Goal: Task Accomplishment & Management: Manage account settings

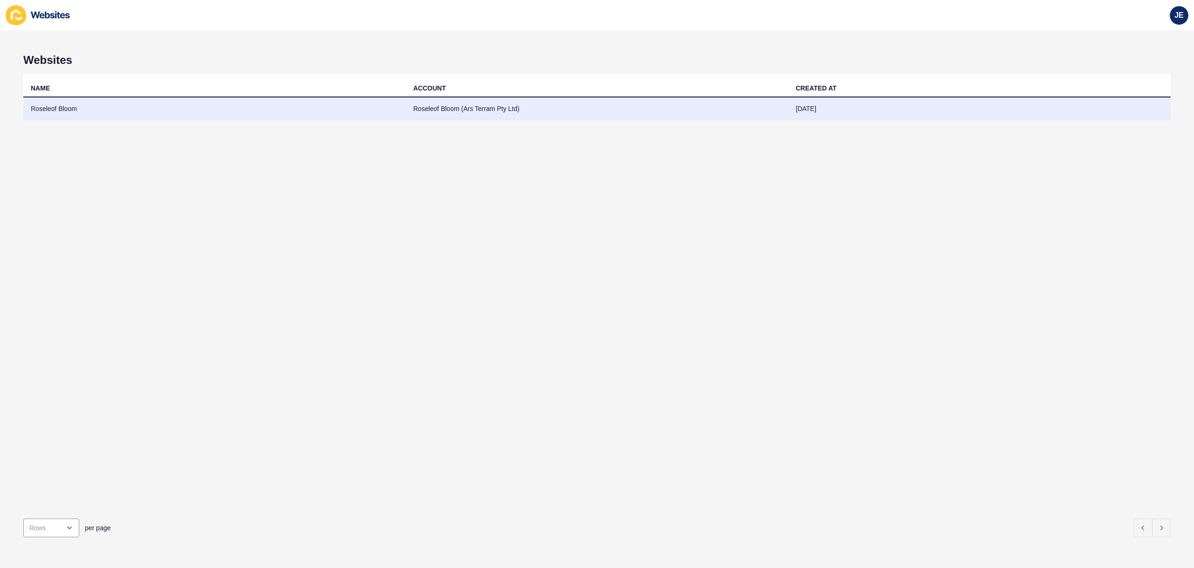
click at [418, 106] on td "Roseleof Bloom (Ars Terram Pty Ltd)" at bounding box center [597, 108] width 382 height 23
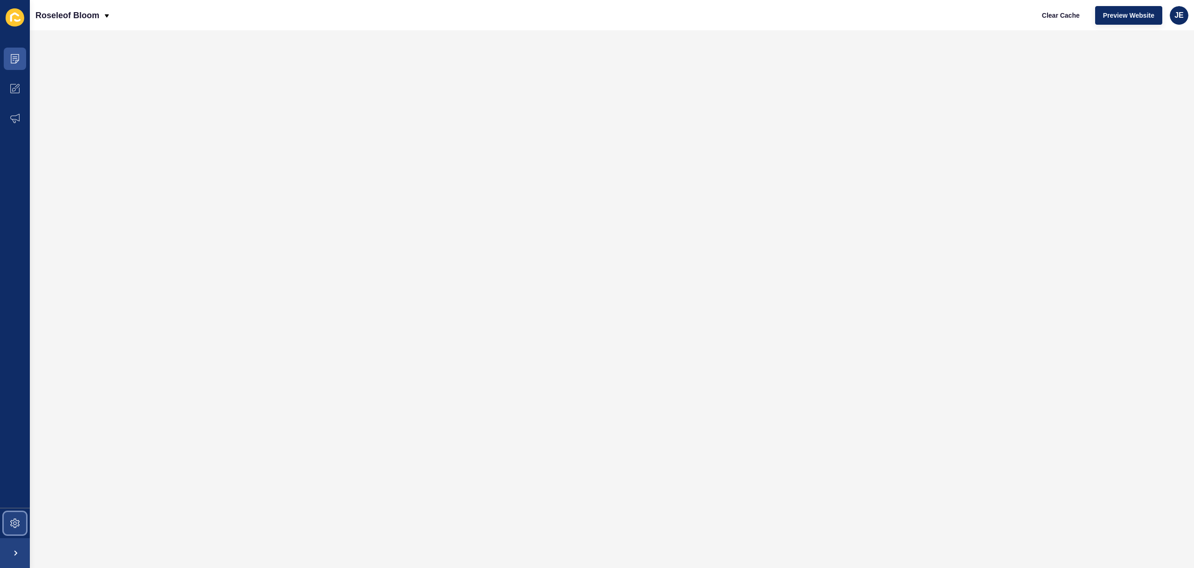
click at [22, 520] on span at bounding box center [15, 523] width 30 height 30
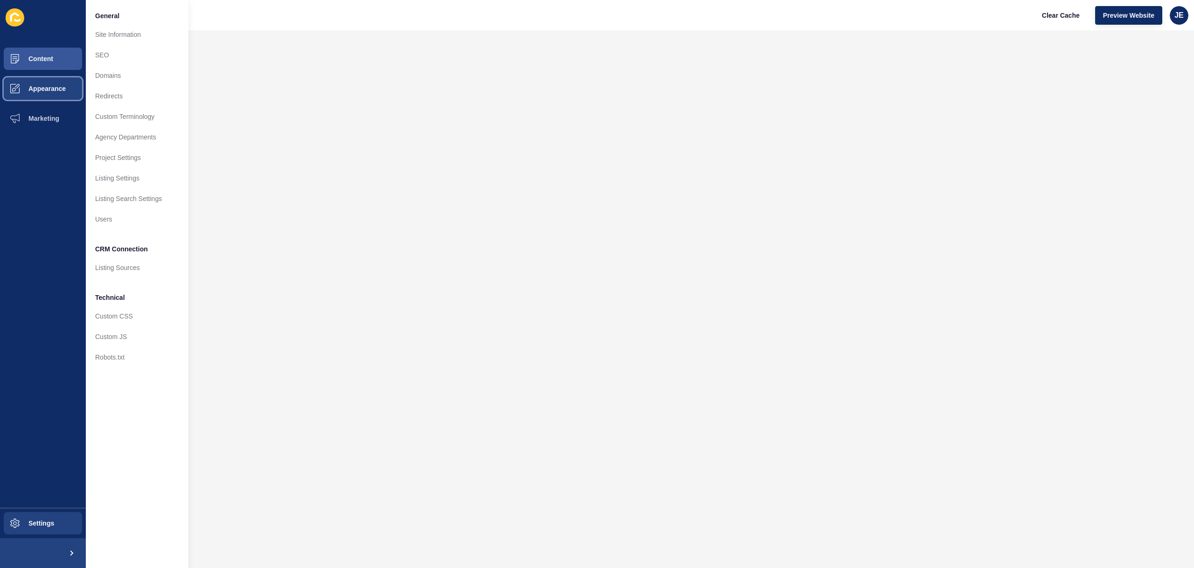
click at [45, 86] on span "Appearance" at bounding box center [32, 88] width 67 height 7
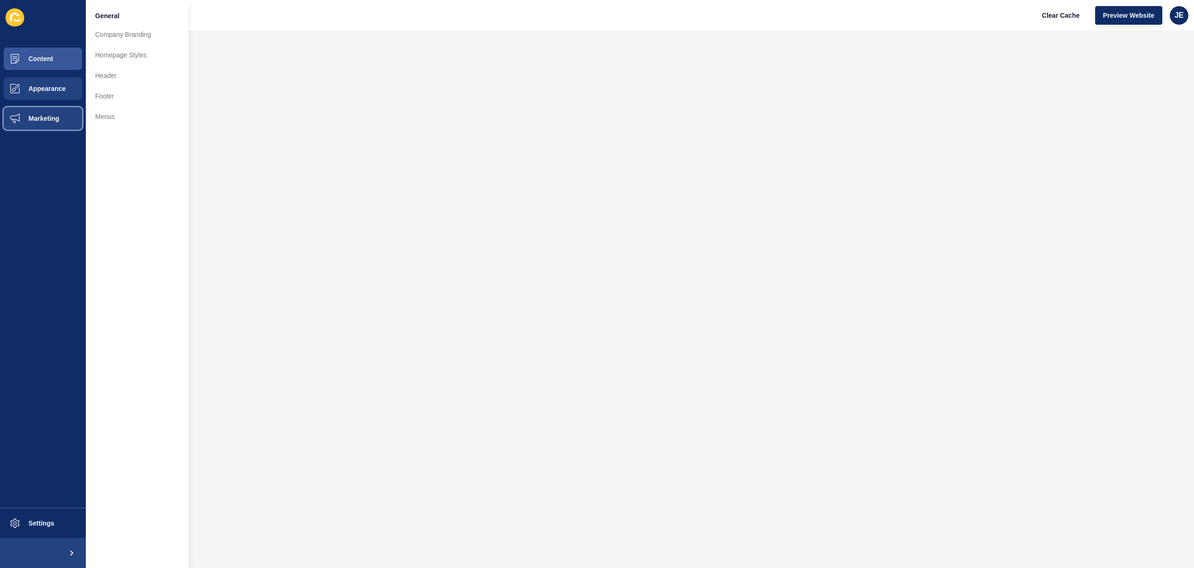
click at [53, 112] on button "Marketing" at bounding box center [43, 119] width 86 height 30
click at [54, 93] on button "Appearance" at bounding box center [43, 89] width 86 height 30
click at [59, 72] on button "Content" at bounding box center [43, 59] width 86 height 30
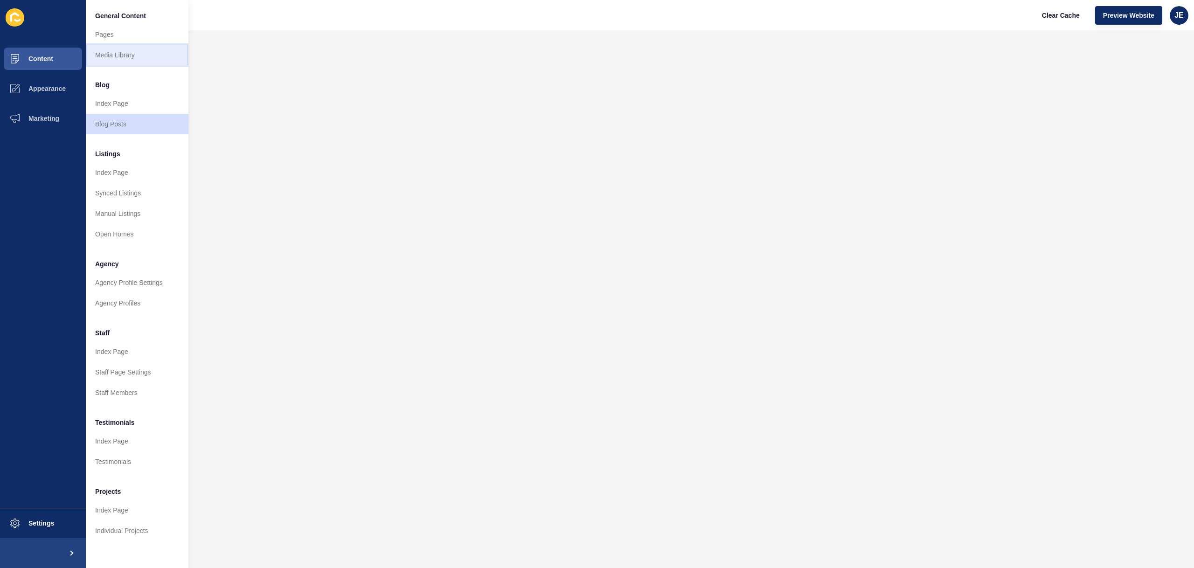
click at [110, 51] on link "Media Library" at bounding box center [137, 55] width 103 height 21
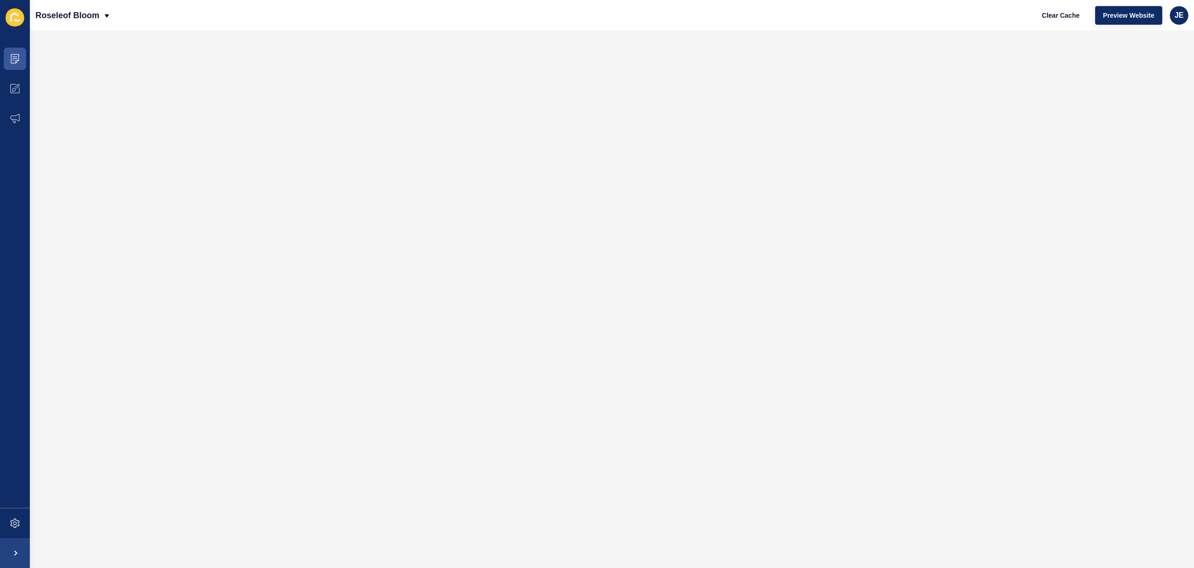
click at [750, 10] on div "Roseleof Bloom Clear Cache Preview Website JE" at bounding box center [612, 15] width 1164 height 30
click at [1110, 15] on span "Preview Website" at bounding box center [1128, 15] width 51 height 9
click at [8, 83] on span at bounding box center [15, 89] width 30 height 30
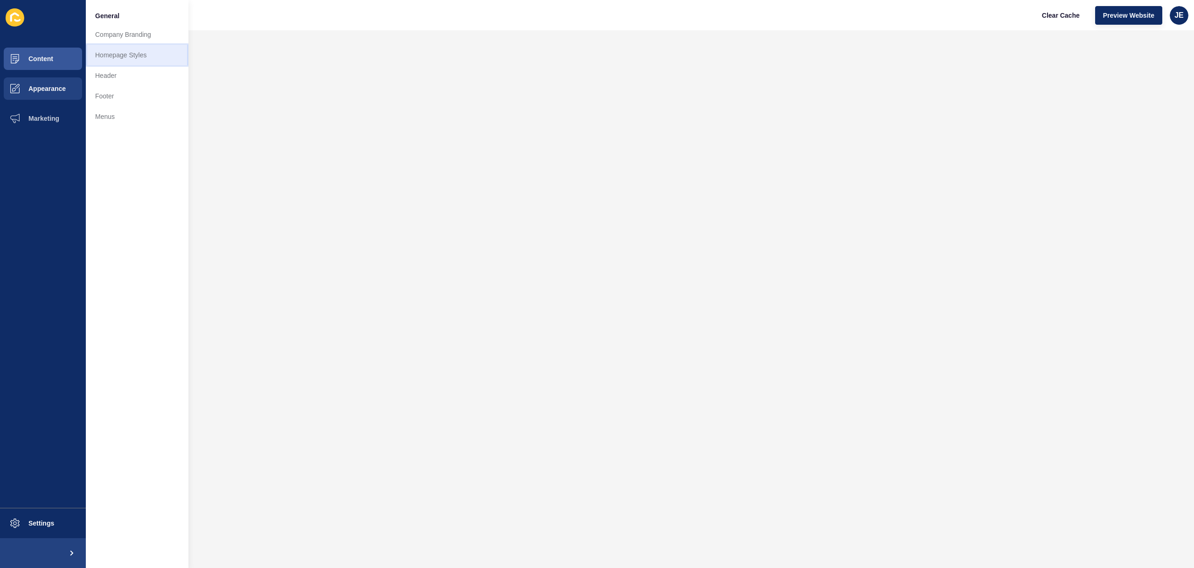
click at [97, 51] on link "Homepage Styles" at bounding box center [137, 55] width 103 height 21
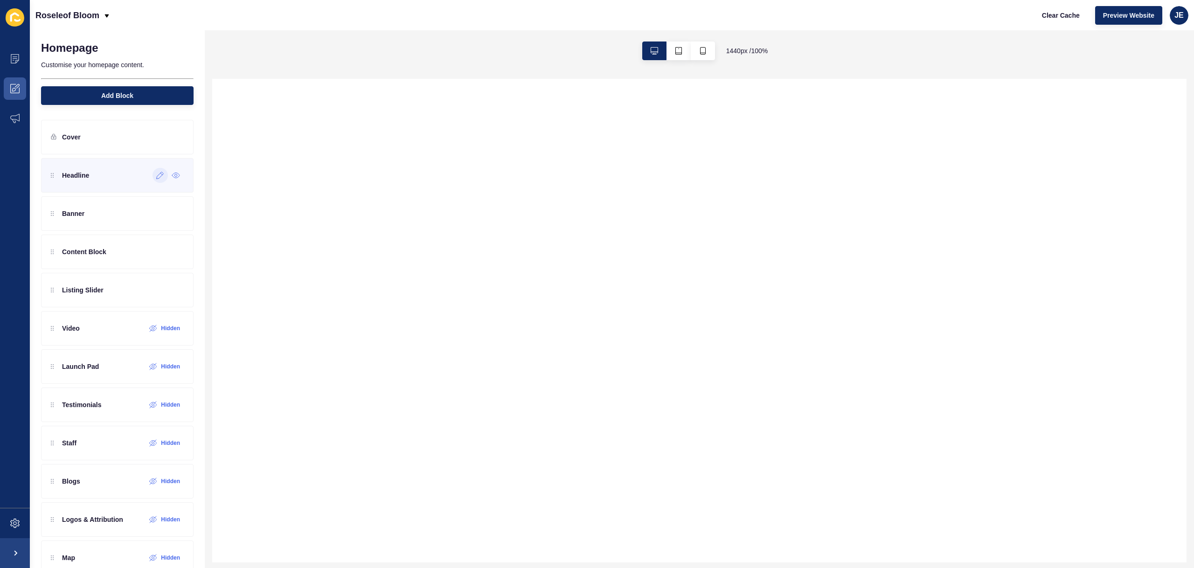
click at [156, 178] on icon at bounding box center [160, 175] width 8 height 7
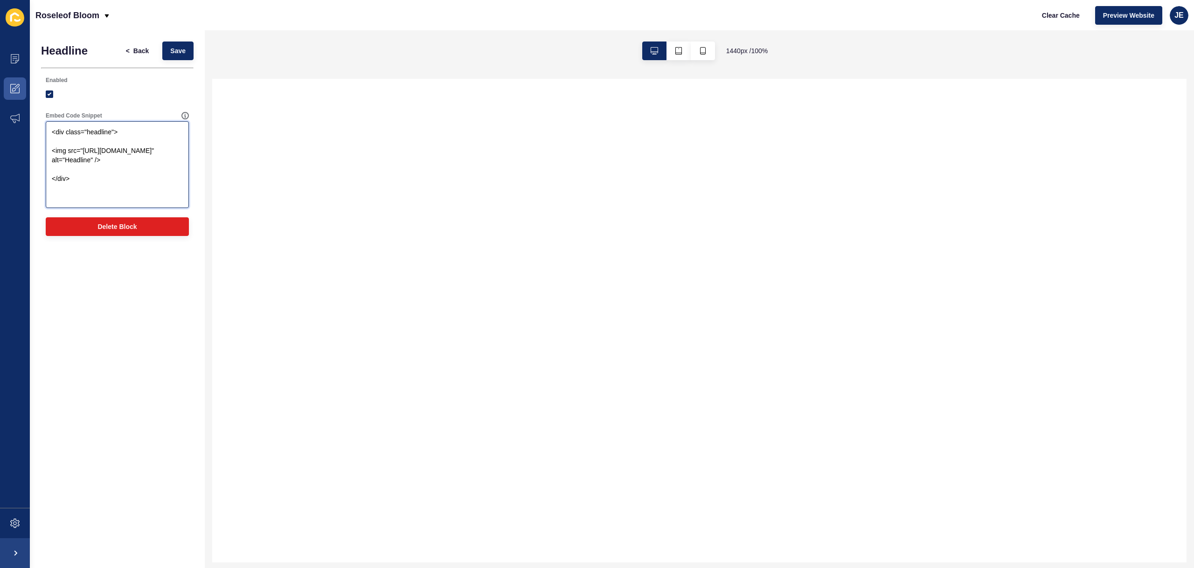
click at [96, 179] on textarea "<div class="headline"> <img src="https://app-spoke-sites-au.s3.amazonaws.com/up…" at bounding box center [117, 165] width 140 height 84
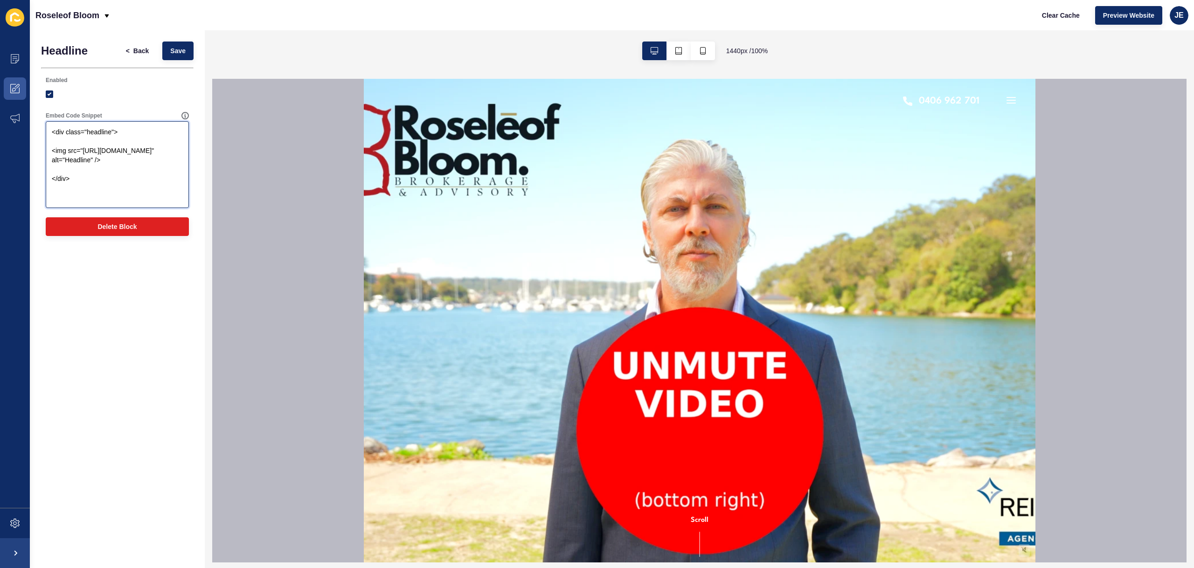
drag, startPoint x: 83, startPoint y: 154, endPoint x: 92, endPoint y: 180, distance: 28.2
click at [92, 180] on textarea "<div class="headline"> <img src="https://app-spoke-sites-au.s3.amazonaws.com/up…" at bounding box center [117, 165] width 140 height 84
paste textarea "EW-Roseleof-Bloom-Headline-V2"
click at [178, 53] on span "Save" at bounding box center [177, 50] width 15 height 9
click at [136, 175] on textarea "<div class="headline"> <img src="https://app-spoke-sites-au.s3.amazonaws.com/up…" at bounding box center [117, 165] width 140 height 84
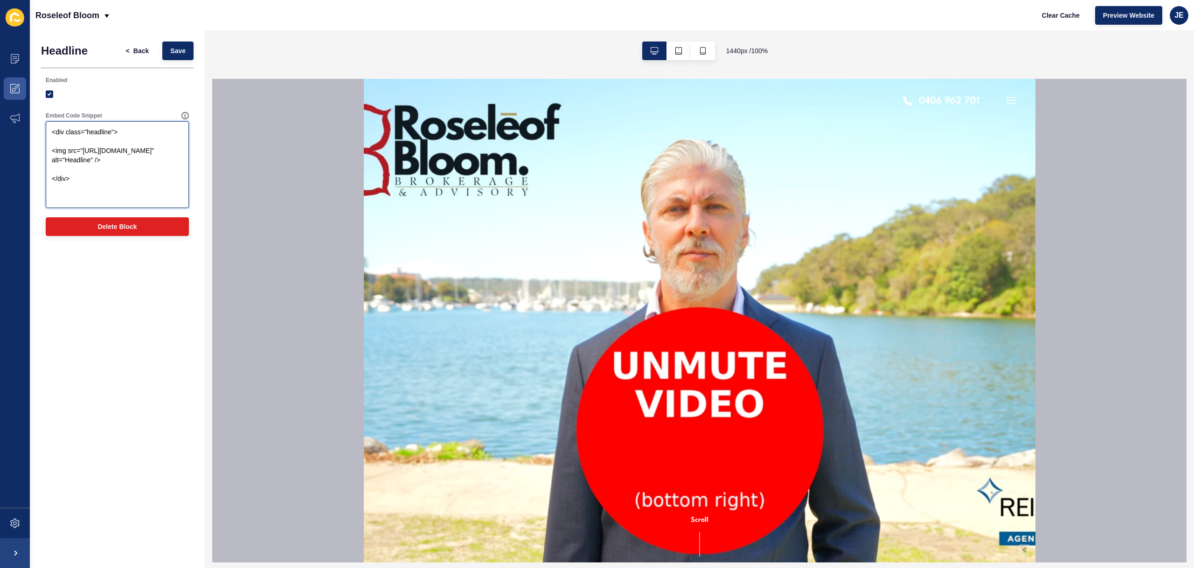
click at [65, 153] on textarea "<div class="headline"> <img src="https://app-spoke-sites-au.s3.amazonaws.com/up…" at bounding box center [117, 165] width 140 height 84
click at [82, 142] on textarea "<div class="headline"> <img src="https://app-spoke-sites-au.s3.amazonaws.com/up…" at bounding box center [117, 165] width 140 height 84
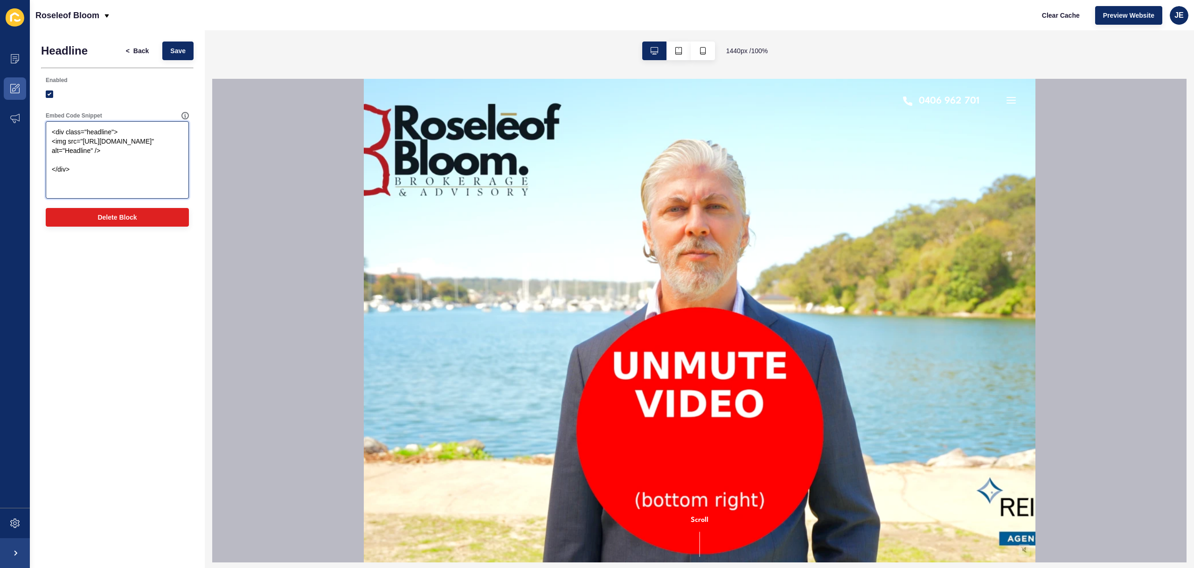
click at [70, 172] on textarea "<div class="headline"> <img src="https://app-spoke-sites-au.s3.amazonaws.com/up…" at bounding box center [117, 160] width 140 height 75
click at [68, 178] on textarea "<div class="headline"> <img src="https://app-spoke-sites-au.s3.amazonaws.com/up…" at bounding box center [117, 160] width 140 height 75
click at [188, 44] on button "Save" at bounding box center [177, 51] width 31 height 19
click at [175, 49] on span "Save" at bounding box center [177, 50] width 15 height 9
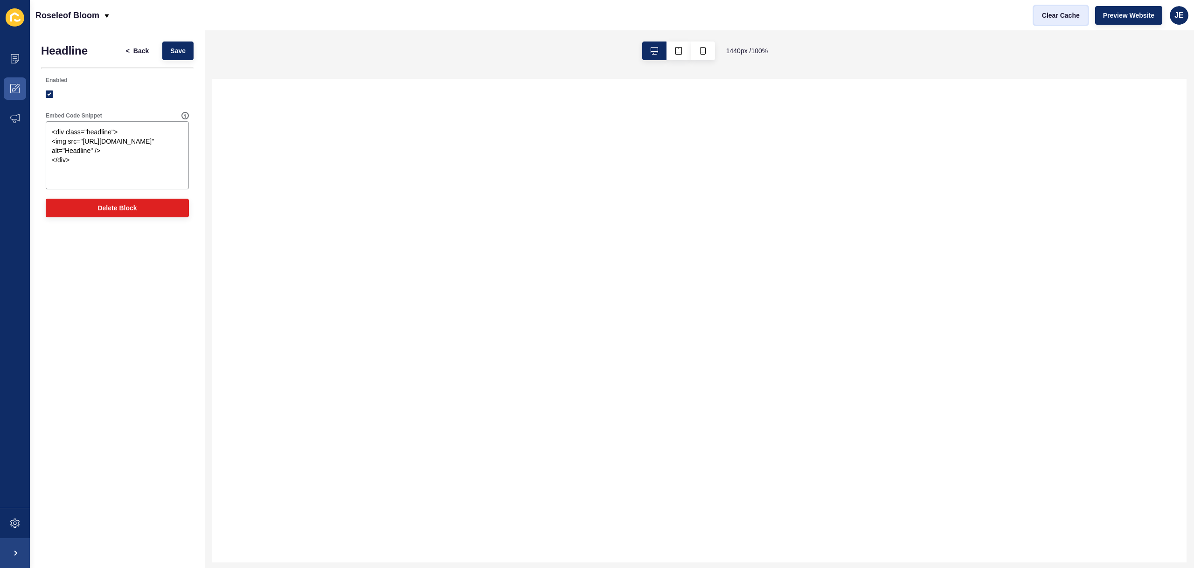
click at [1067, 20] on button "Clear Cache" at bounding box center [1061, 15] width 54 height 19
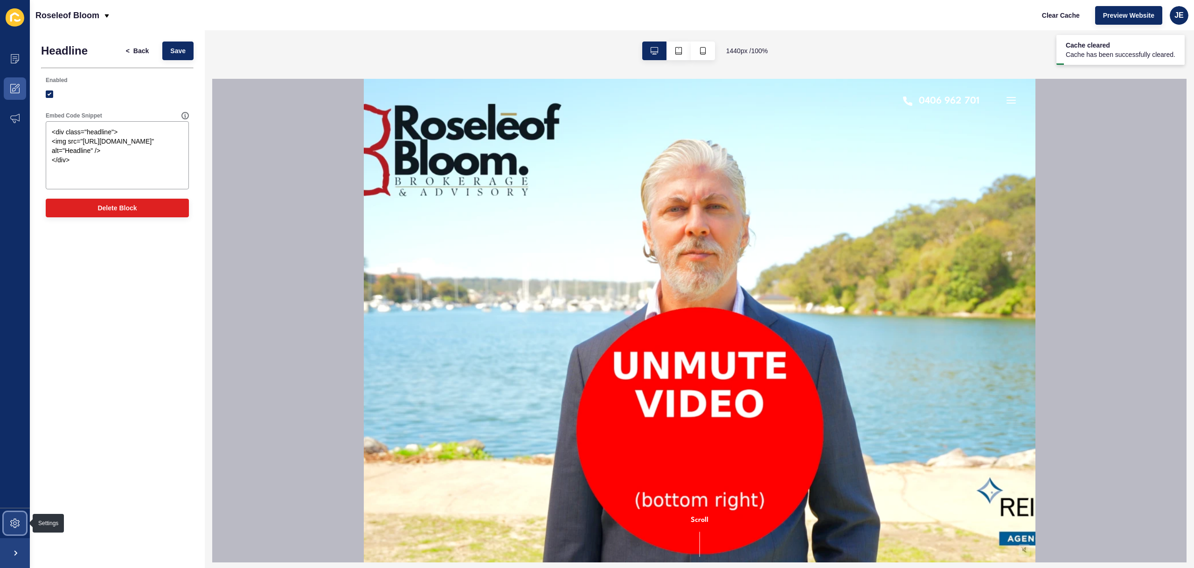
click at [11, 523] on icon at bounding box center [14, 523] width 9 height 9
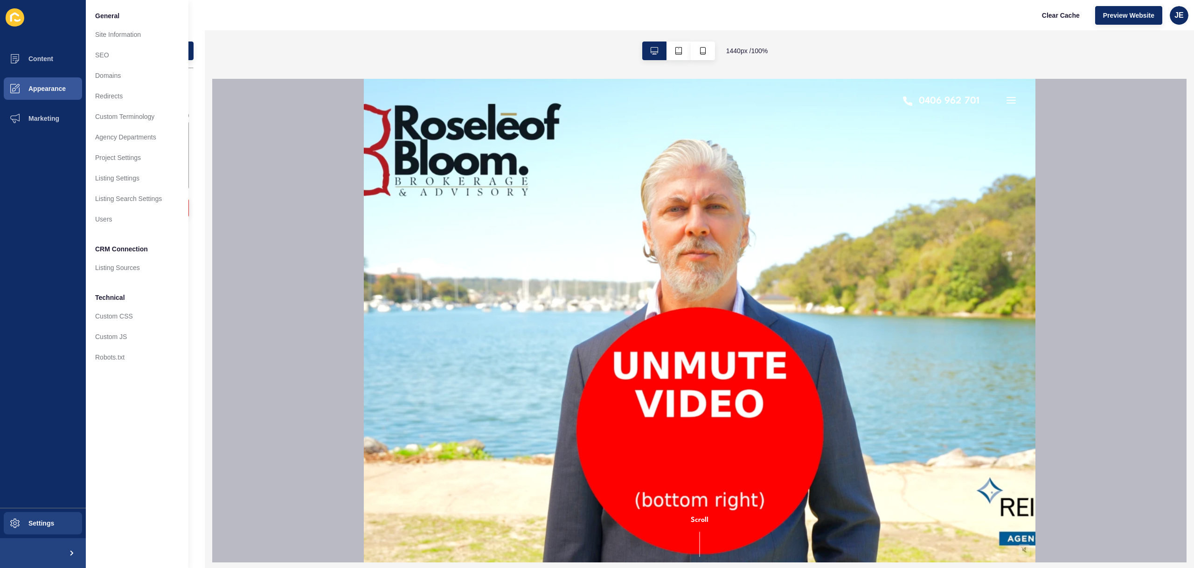
click at [227, 173] on div at bounding box center [699, 321] width 974 height 484
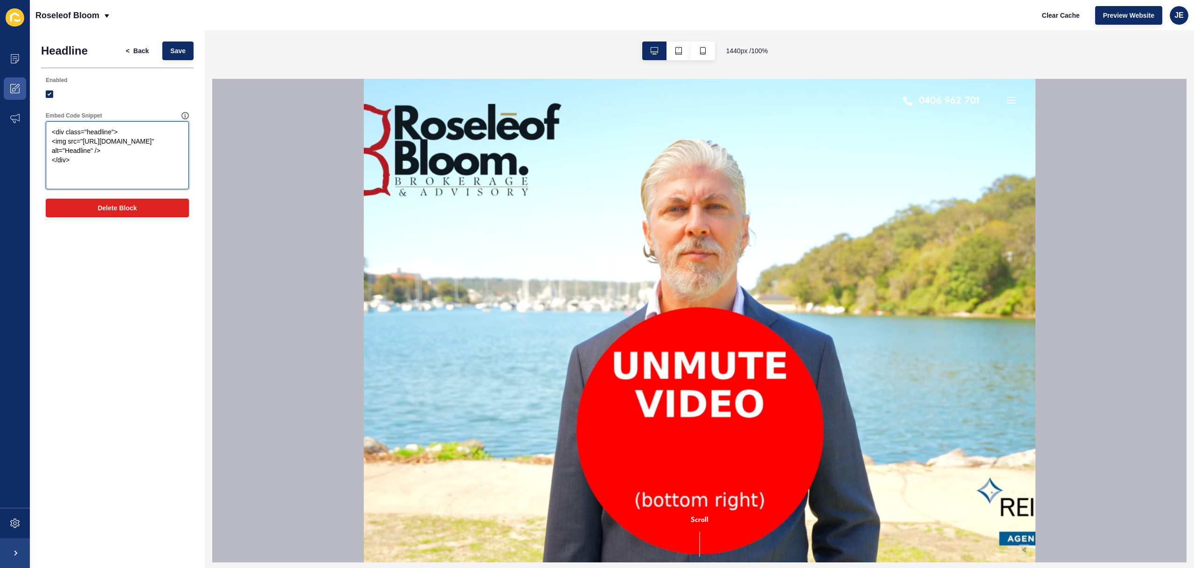
click at [113, 169] on textarea "<div class="headline"> <img src="https://app-spoke-sites-au.s3.amazonaws.com/up…" at bounding box center [117, 155] width 140 height 65
click at [118, 171] on textarea "<div class="headline"> <img src="https://app-spoke-sites-au.s3.amazonaws.com/up…" at bounding box center [117, 155] width 140 height 65
type textarea "<div class="headline"> <img src="https://app-spoke-sites-au.s3.amazonaws.com/up…"
click at [170, 57] on button "Save" at bounding box center [177, 51] width 31 height 19
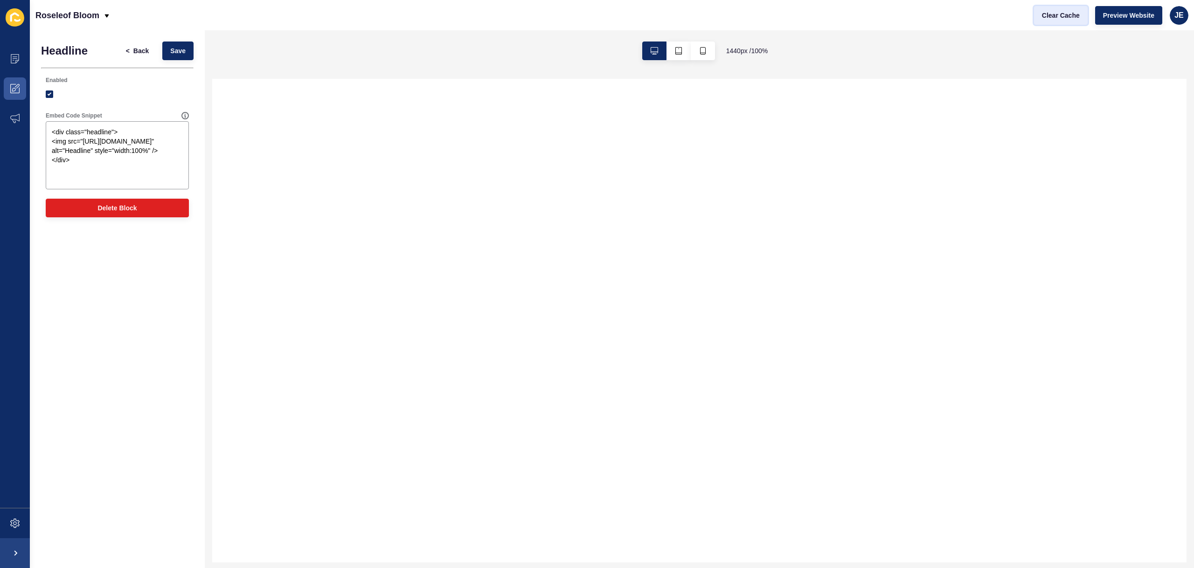
click at [1056, 21] on button "Clear Cache" at bounding box center [1061, 15] width 54 height 19
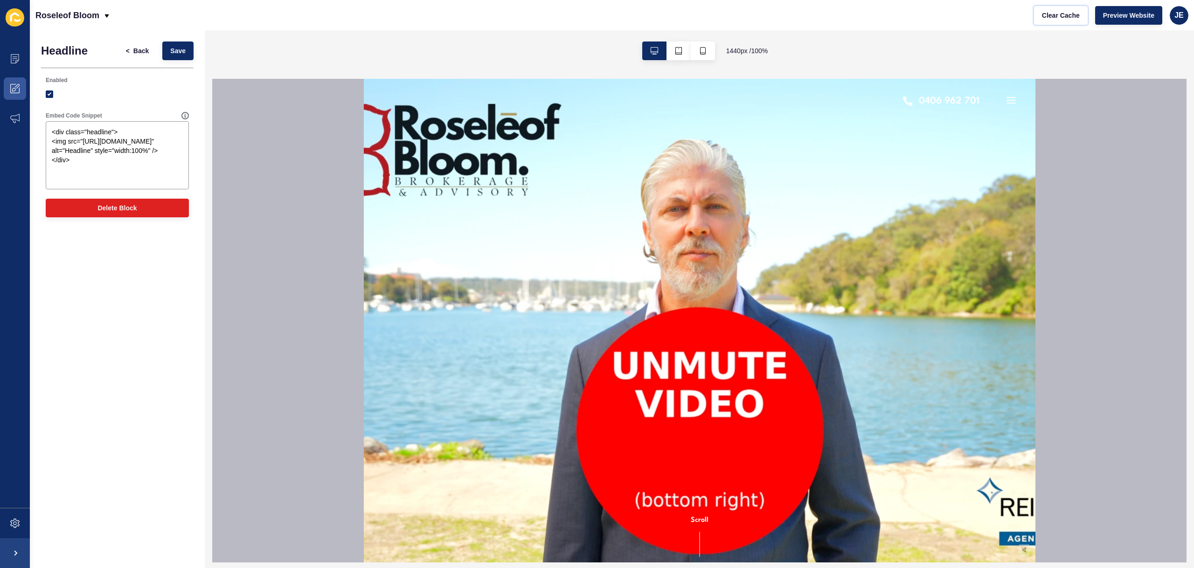
scroll to position [324, 0]
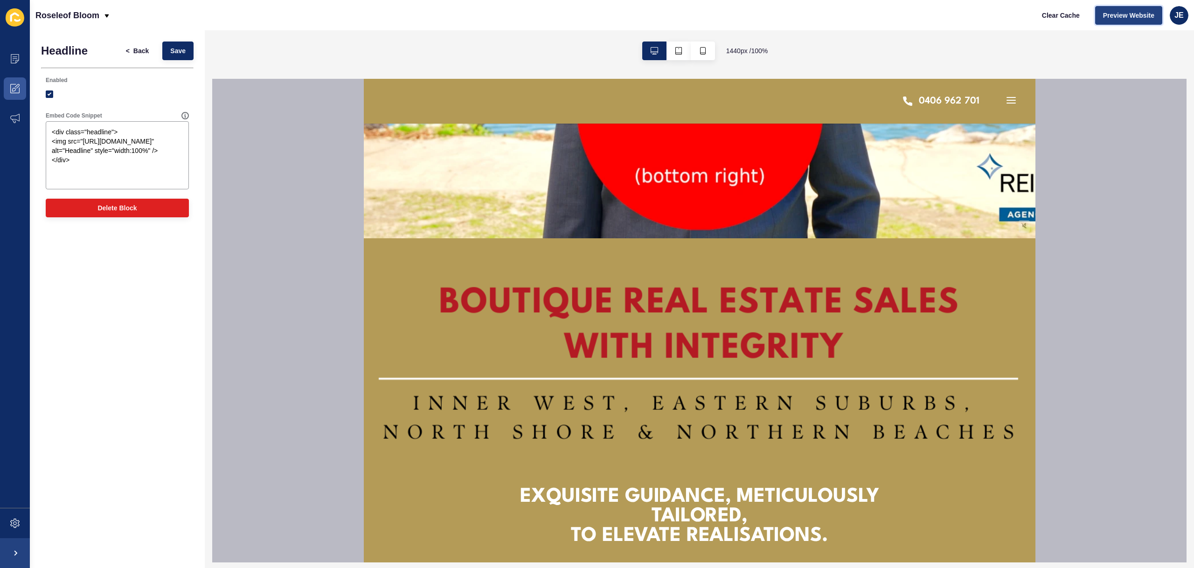
click at [1122, 19] on span "Preview Website" at bounding box center [1128, 15] width 51 height 9
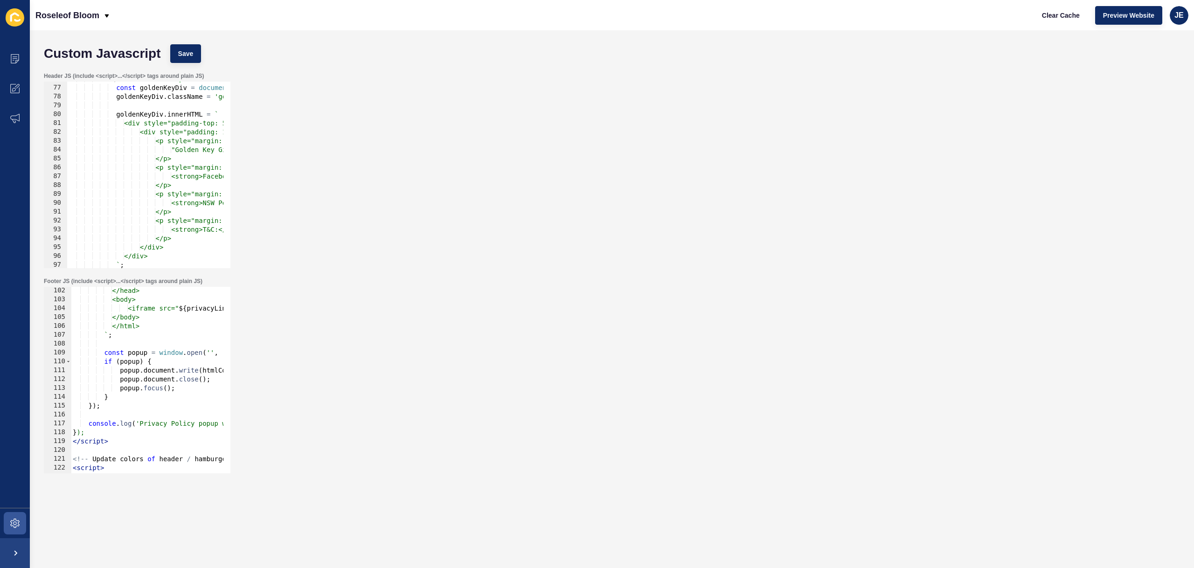
scroll to position [946, 0]
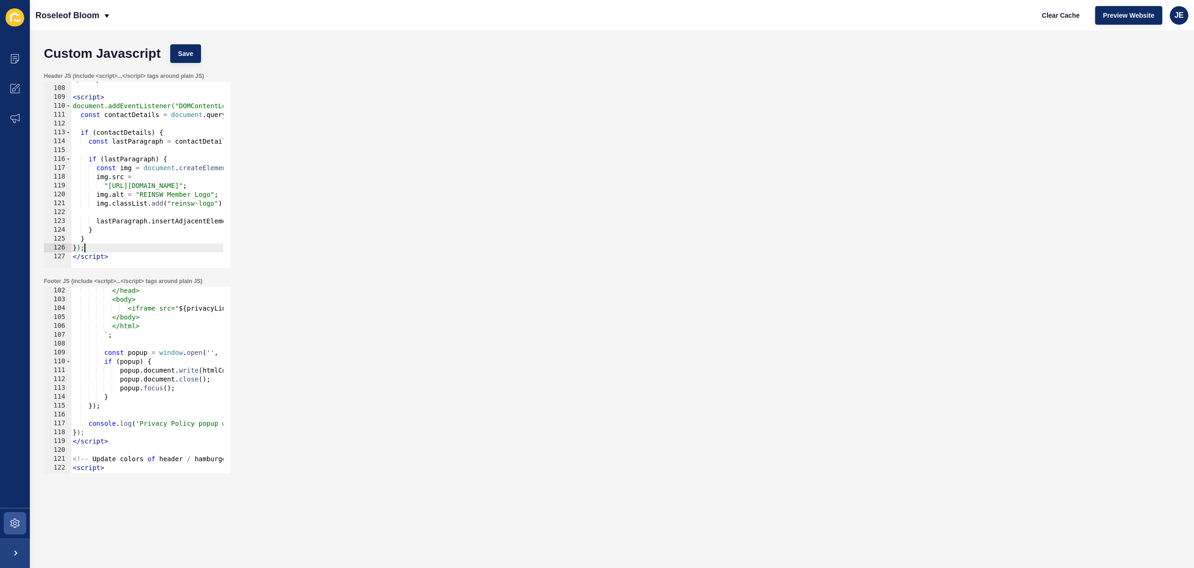
click at [136, 250] on div "</ script > < script > document.addEventListener("DOMContentLoaded", function (…" at bounding box center [629, 173] width 1116 height 197
click at [138, 255] on div "</ script > < script > document.addEventListener("DOMContentLoaded", function (…" at bounding box center [629, 173] width 1116 height 197
type textarea "</script>"
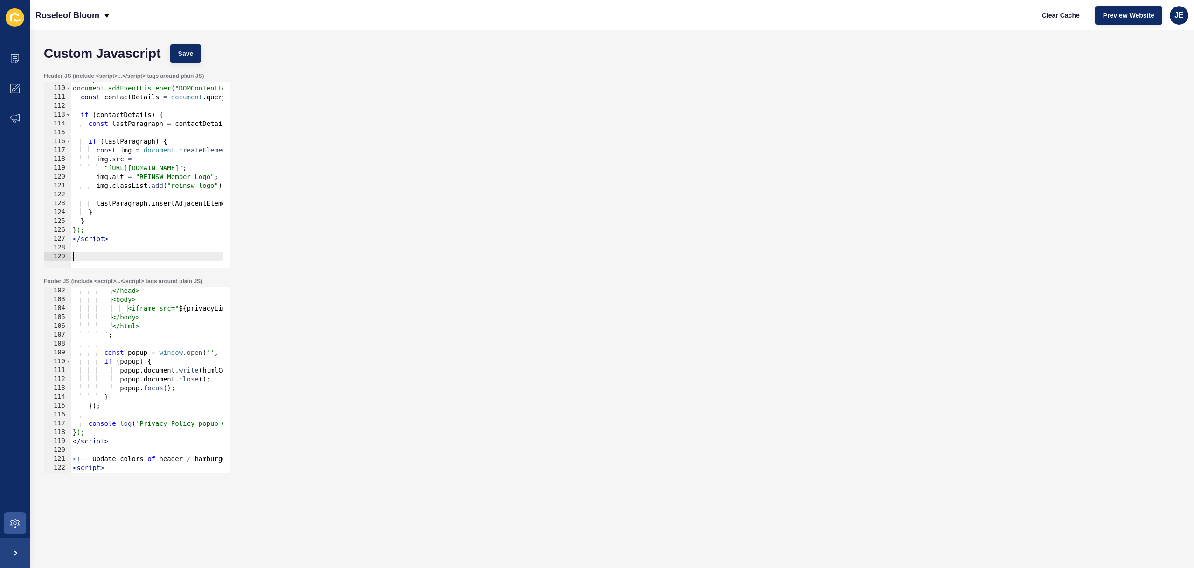
paste textarea
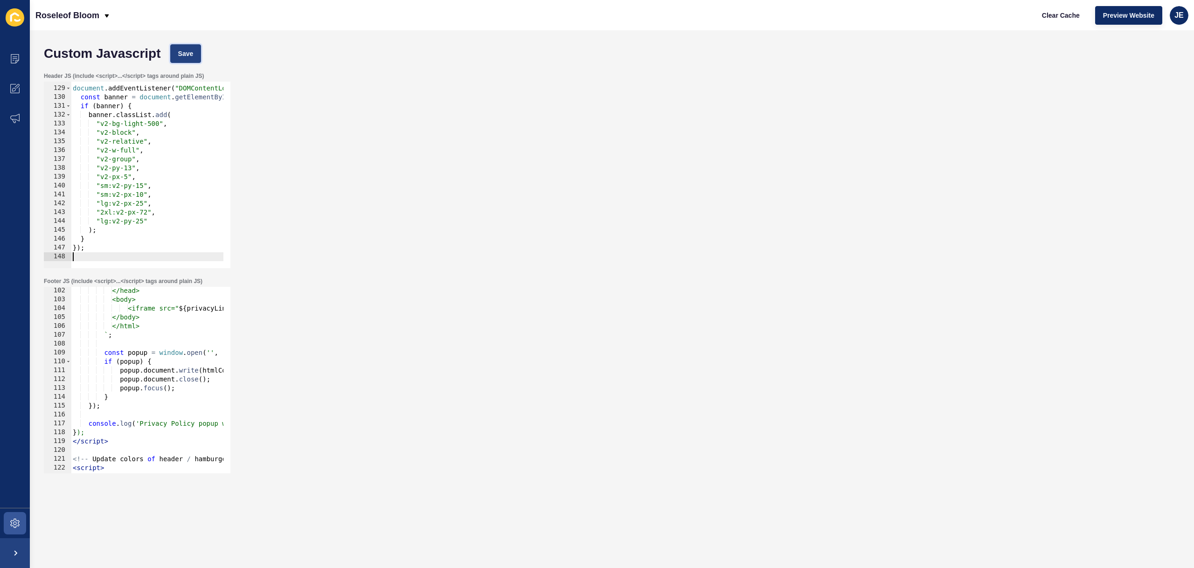
click at [180, 47] on button "Save" at bounding box center [185, 53] width 31 height 19
click at [1080, 17] on button "Clear Cache" at bounding box center [1061, 15] width 54 height 19
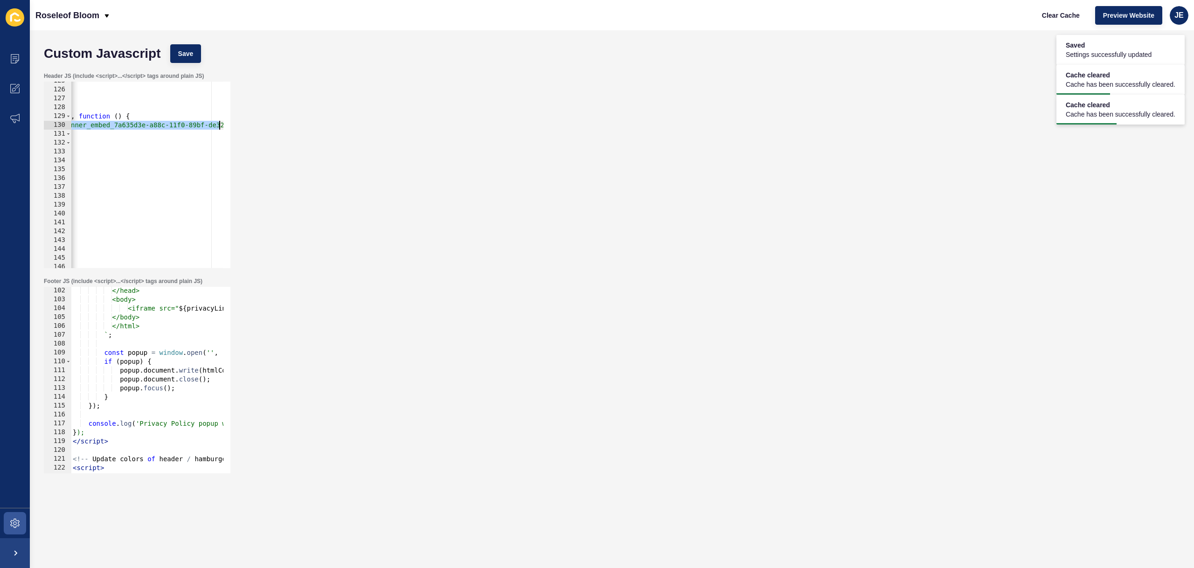
scroll to position [0, 221]
drag, startPoint x: 179, startPoint y: 125, endPoint x: 221, endPoint y: 125, distance: 42.4
click at [237, 121] on div "Header JS (include <script>...</script> tags around plain JS) const banner = do…" at bounding box center [611, 170] width 1145 height 205
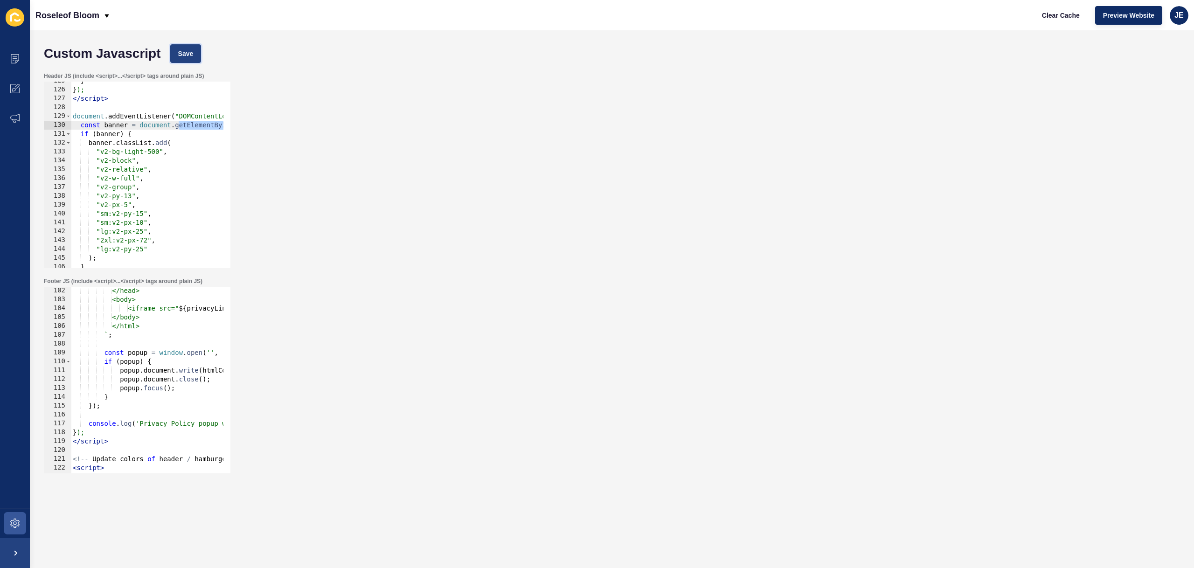
click at [187, 54] on span "Save" at bounding box center [185, 53] width 15 height 9
click at [77, 127] on div "} } ); </ script > document . addEventListener ( "DOMContentLoaded" , function …" at bounding box center [629, 174] width 1116 height 197
drag, startPoint x: 76, startPoint y: 118, endPoint x: 79, endPoint y: 128, distance: 10.0
click at [80, 129] on div "} } ); </ script > document . addEventListener ( "DOMContentLoaded" , function …" at bounding box center [629, 174] width 1116 height 197
click at [78, 125] on div "} } ); </ script > document . addEventListener ( "DOMContentLoaded" , function …" at bounding box center [629, 174] width 1116 height 197
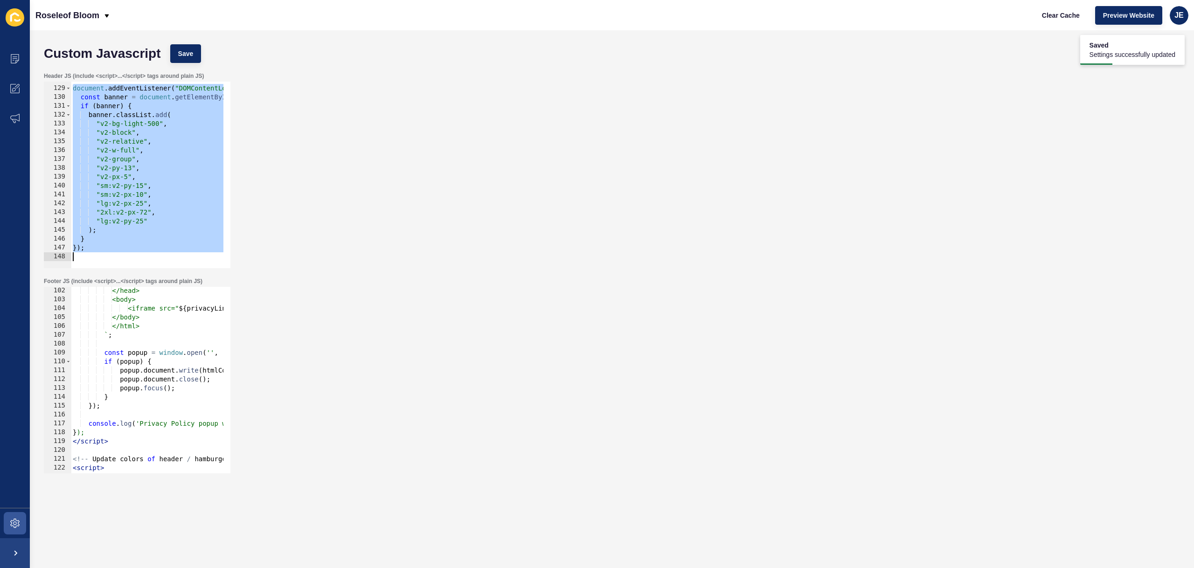
drag, startPoint x: 73, startPoint y: 118, endPoint x: 163, endPoint y: 351, distance: 249.7
click at [163, 351] on form "Custom Javascript Save Header JS (include <script>...</script> tags around plai…" at bounding box center [611, 281] width 1145 height 482
type textarea "});"
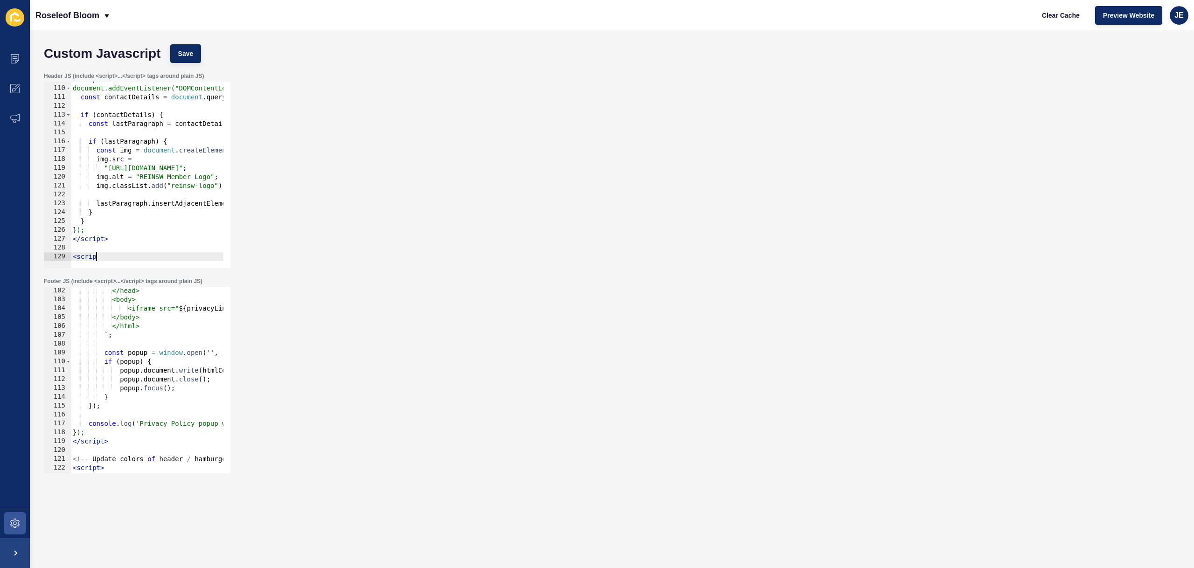
scroll to position [0, 1]
type textarea "<script>"
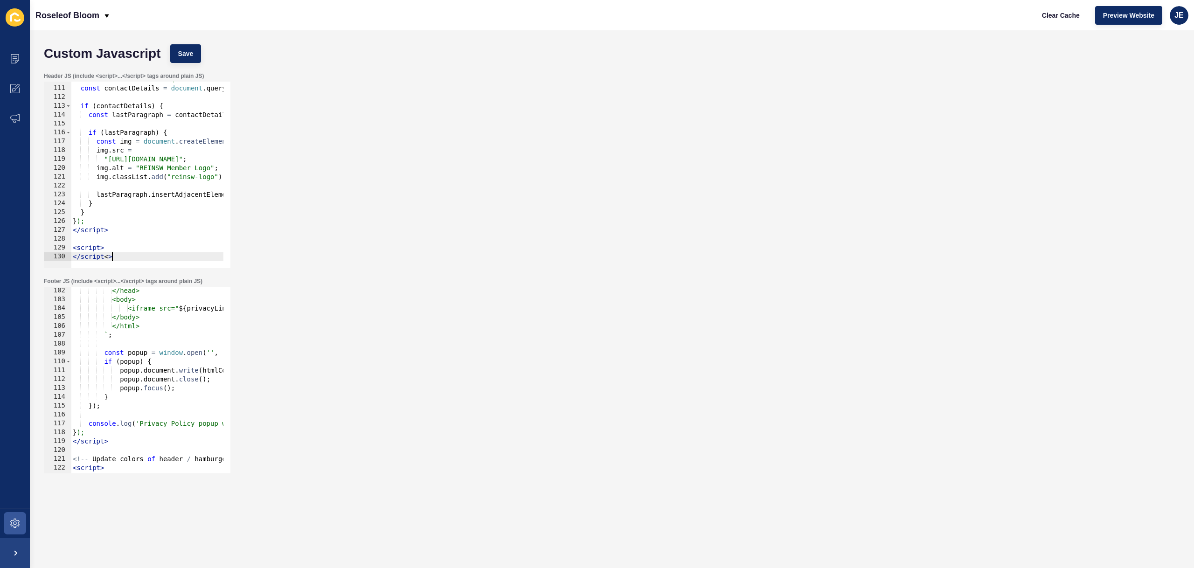
scroll to position [0, 2]
type textarea "<script>"
paste textarea
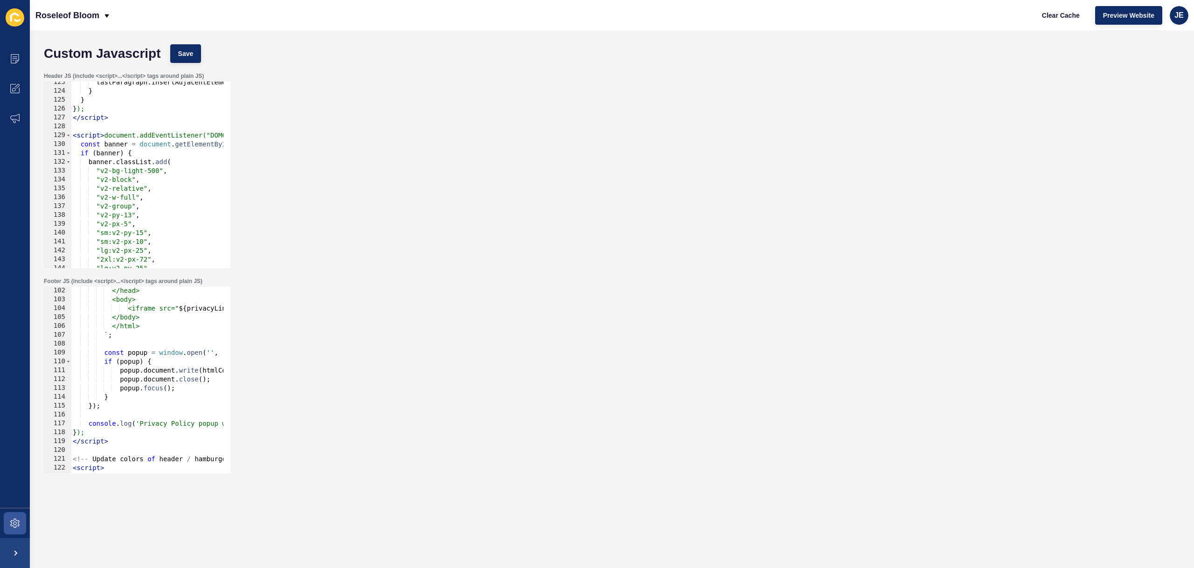
scroll to position [1001, 0]
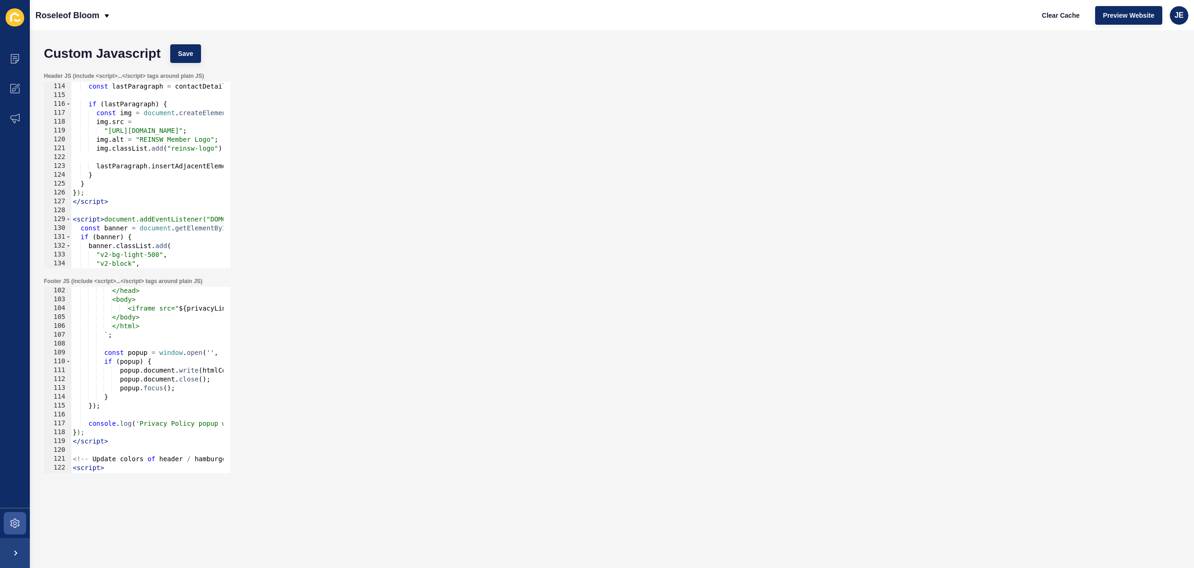
click at [104, 220] on div "if ( contactDetails ) { const lastParagraph = contactDetails . querySelector ( …" at bounding box center [629, 171] width 1116 height 197
type textarea "document.addEventListener("DOMContentLoaded", function () {"
click at [186, 56] on span "Save" at bounding box center [185, 53] width 15 height 9
click at [1053, 18] on span "Clear Cache" at bounding box center [1061, 15] width 38 height 9
click at [17, 523] on icon at bounding box center [14, 523] width 9 height 9
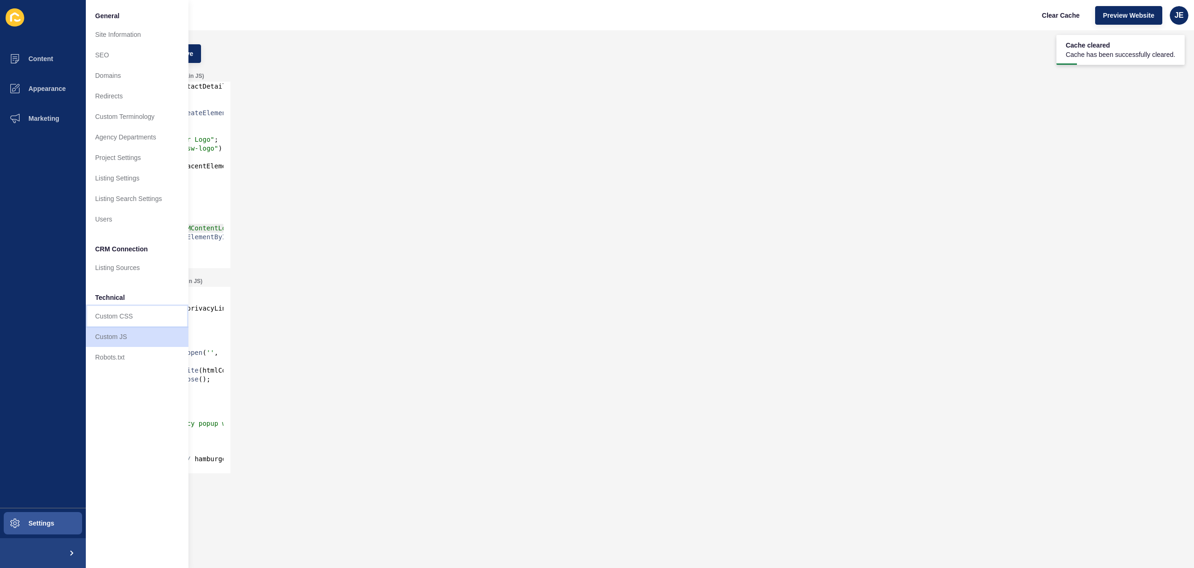
click at [122, 313] on link "Custom CSS" at bounding box center [137, 316] width 103 height 21
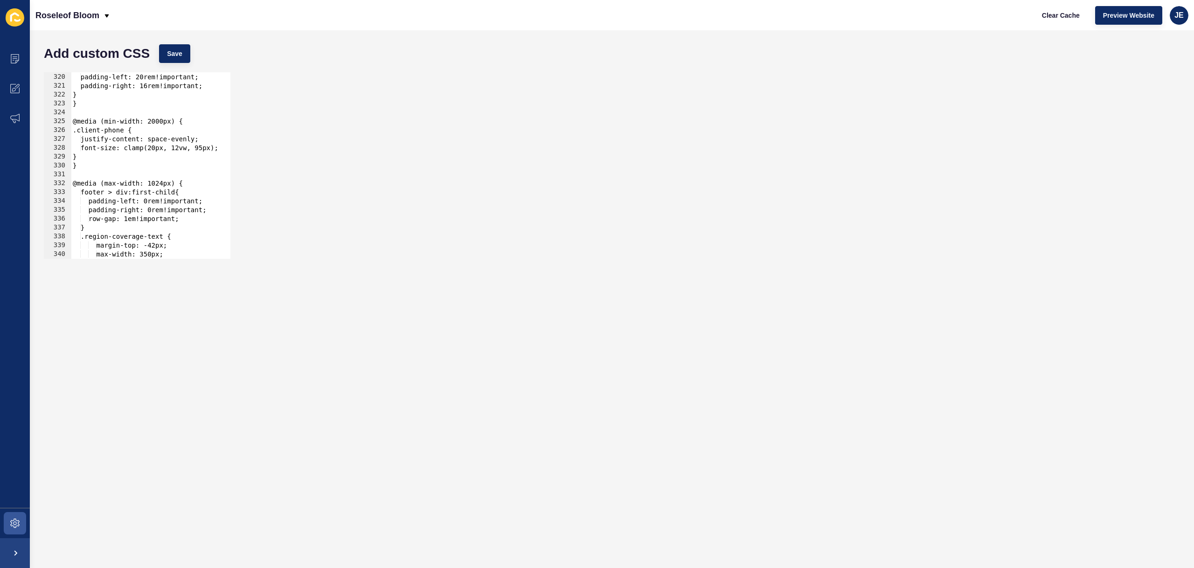
scroll to position [3019, 0]
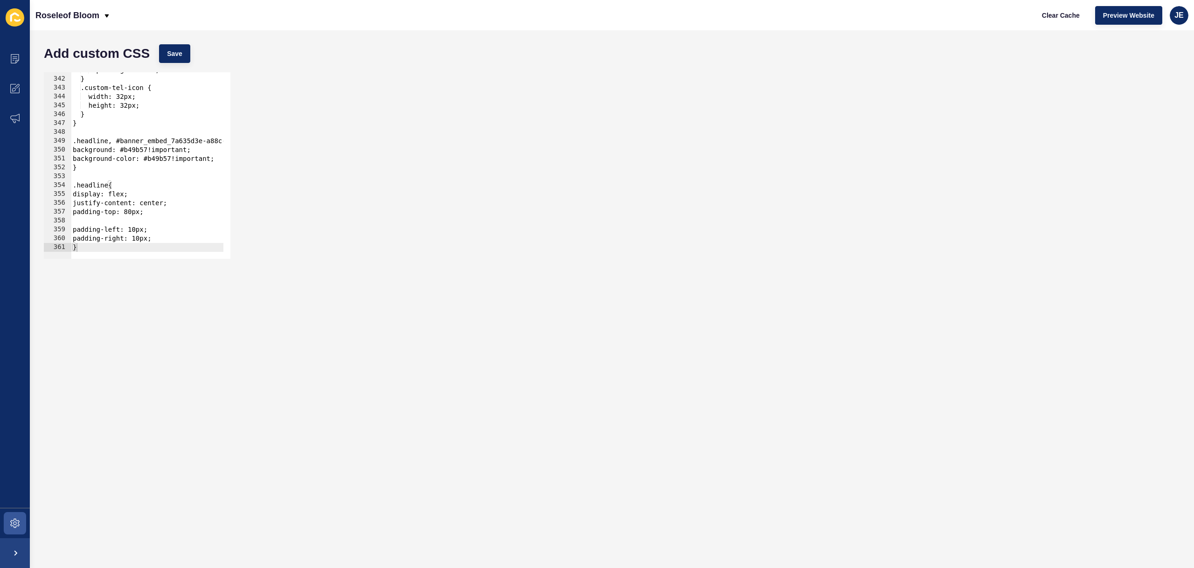
click at [130, 222] on div "padding-left: 0; } .custom-tel-icon { width: 32px; height: 32px; } } .headline,…" at bounding box center [264, 164] width 387 height 197
click at [132, 221] on div "max-width: 350px; padding-left: 0; } .custom-tel-icon { width: 32px; height: 32…" at bounding box center [264, 164] width 387 height 197
click at [173, 51] on span "Save" at bounding box center [174, 53] width 15 height 9
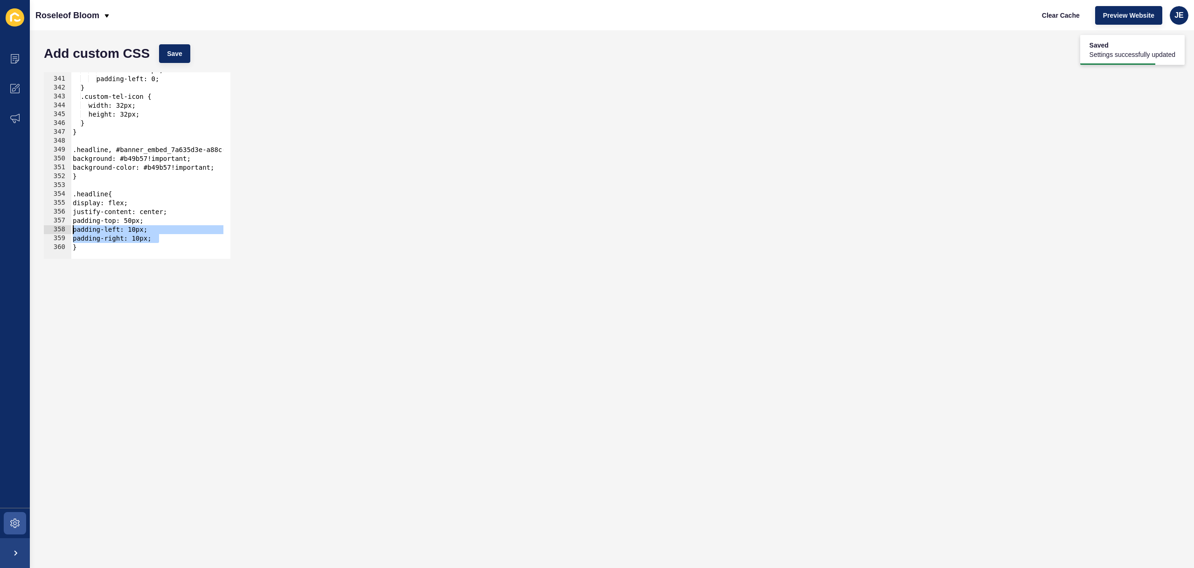
drag, startPoint x: 161, startPoint y: 238, endPoint x: 40, endPoint y: 226, distance: 121.8
click at [40, 226] on div "padding-right: 10px; 340 341 342 343 344 345 346 347 348 349 350 351 352 353 35…" at bounding box center [611, 166] width 1145 height 196
type textarea "padding-left: 10px; padding-right: 10px;"
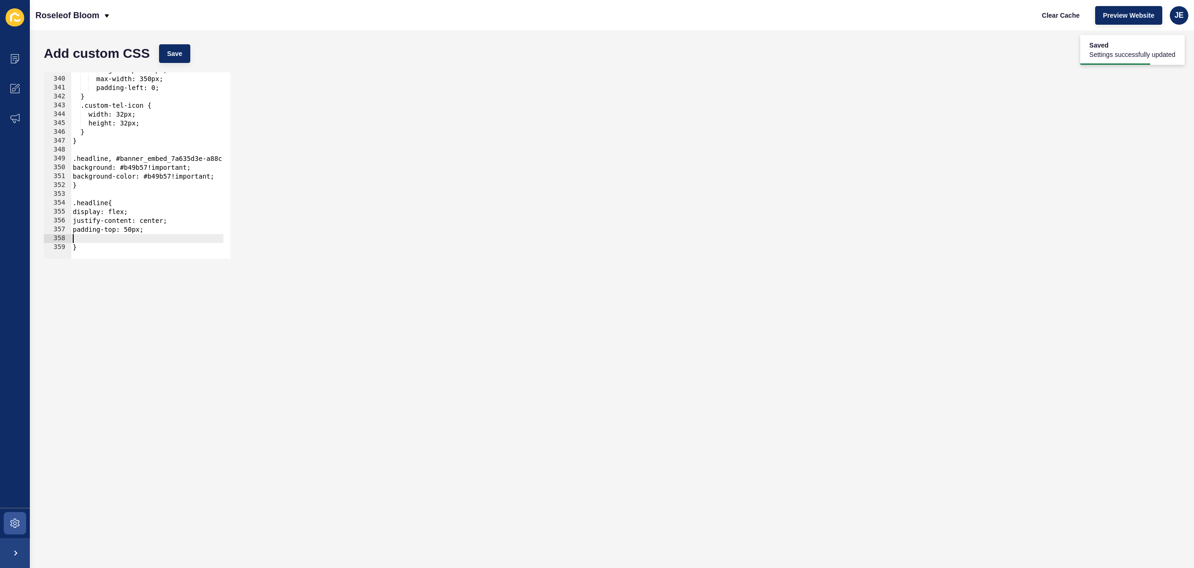
scroll to position [0, 0]
type textarea "padding-top: 50px;"
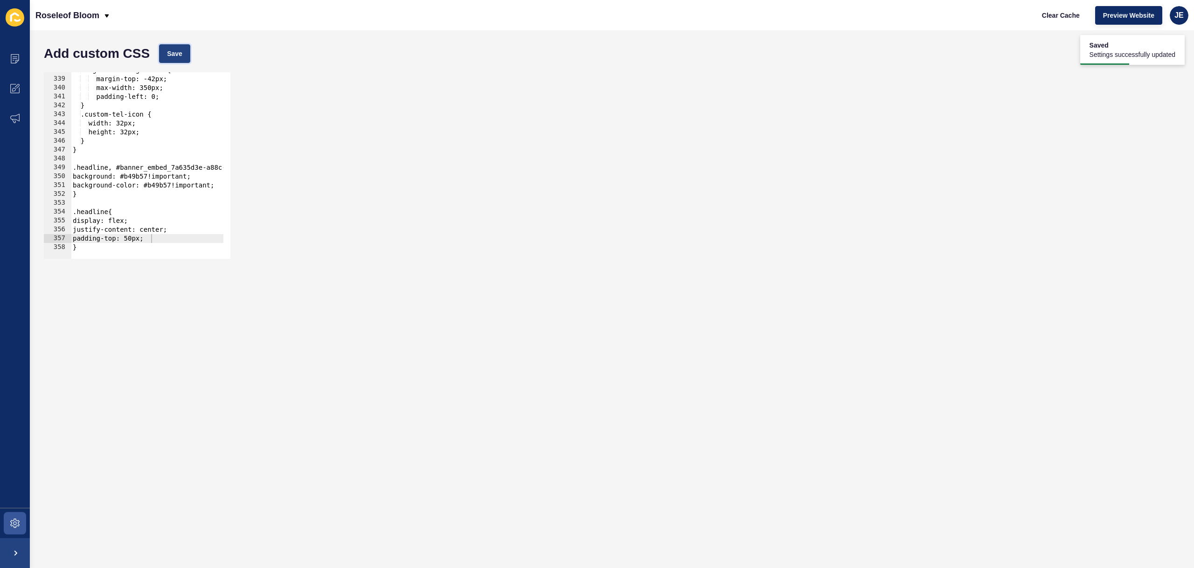
click at [173, 49] on span "Save" at bounding box center [174, 53] width 15 height 9
click at [1065, 14] on span "Clear Cache" at bounding box center [1061, 15] width 38 height 9
click at [133, 239] on div ".region-coverage-text { margin-top: -42px; max-width: 350px; padding-left: 0; }…" at bounding box center [264, 164] width 387 height 197
click at [170, 56] on span "Save" at bounding box center [174, 53] width 15 height 9
click at [1087, 17] on button "Clear Cache" at bounding box center [1061, 15] width 54 height 19
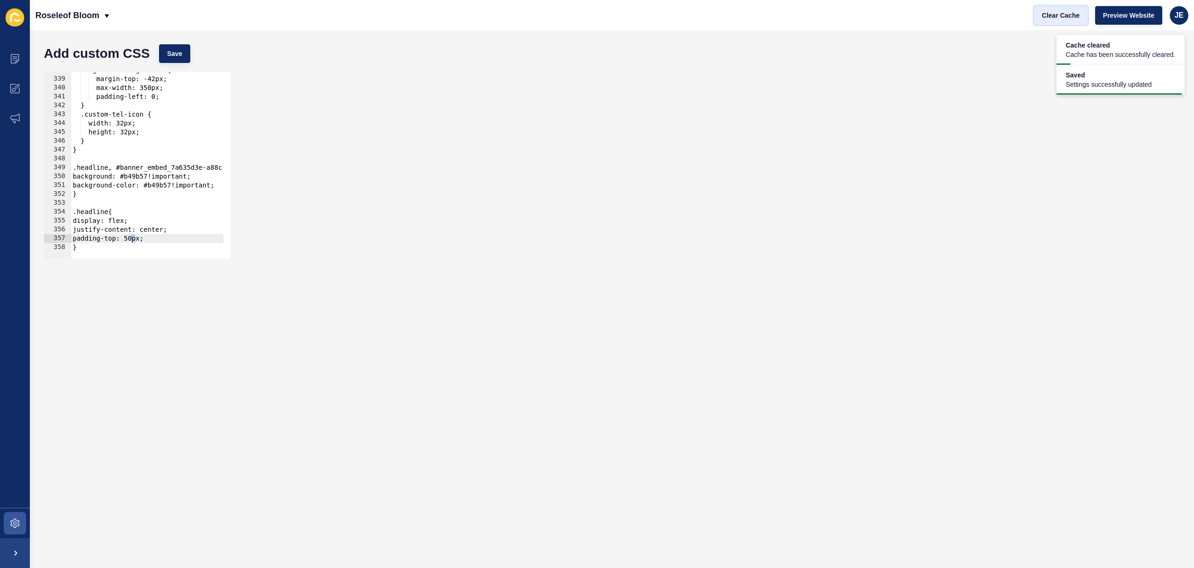
click at [1087, 17] on button "Clear Cache" at bounding box center [1061, 15] width 54 height 19
click at [145, 237] on div ".region-coverage-text { margin-top: -42px; max-width: 350px; padding-left: 0; }…" at bounding box center [264, 164] width 387 height 197
drag, startPoint x: 159, startPoint y: 239, endPoint x: 55, endPoint y: 242, distance: 104.0
click at [55, 242] on div "padding-top: 50px; 338 339 340 341 342 343 344 345 346 347 348 349 350 351 352 …" at bounding box center [137, 165] width 187 height 187
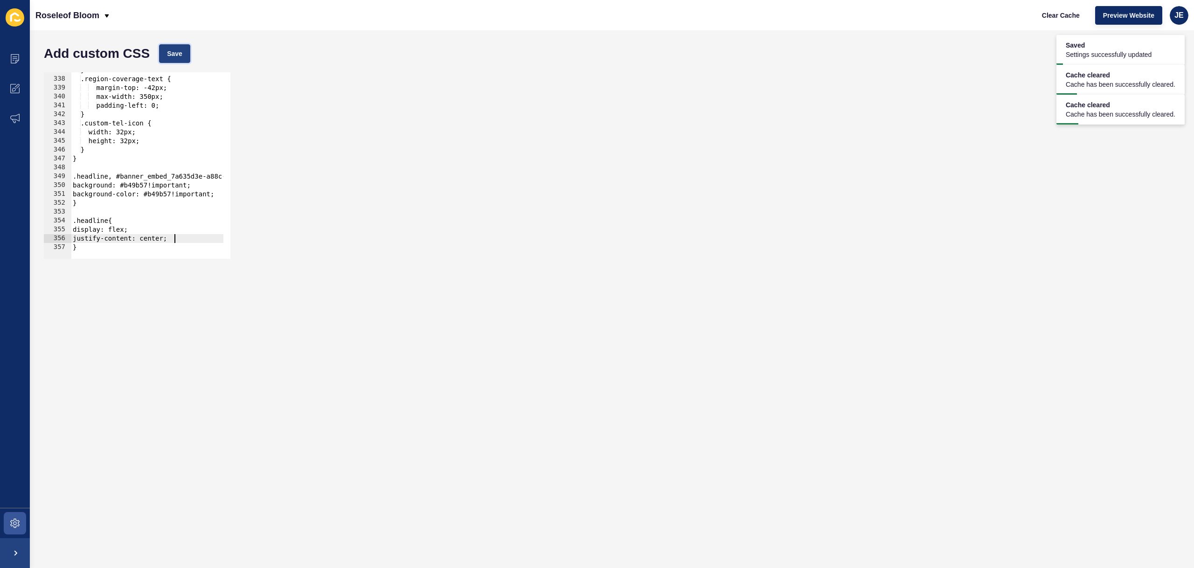
click at [180, 60] on button "Save" at bounding box center [174, 53] width 31 height 19
click at [1061, 19] on span "Clear Cache" at bounding box center [1061, 15] width 38 height 9
click at [175, 201] on div "} .region-coverage-text { margin-top: -42px; max-width: 350px; padding-left: 0;…" at bounding box center [264, 164] width 387 height 197
drag, startPoint x: 190, startPoint y: 195, endPoint x: 244, endPoint y: 194, distance: 54.1
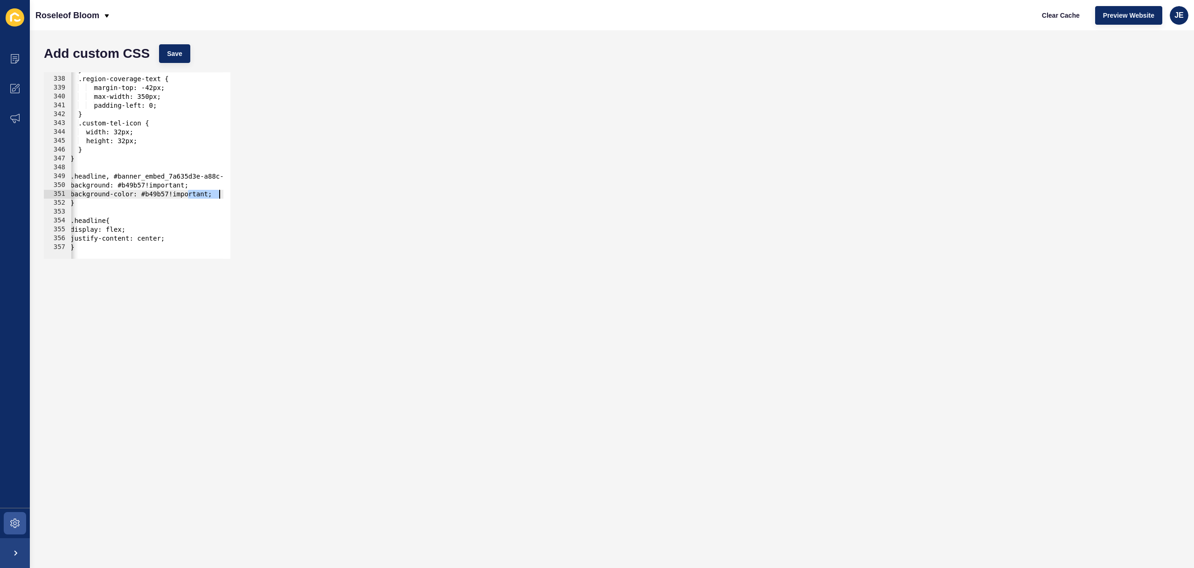
click at [244, 194] on div "} 337 338 339 340 341 342 343 344 345 346 347 348 349 350 351 352 353 354 355 3…" at bounding box center [611, 166] width 1145 height 196
type textarea "background-color: #b49b57!important;"
type textarea "padding-bottom: 0;"
click at [173, 45] on div "Add custom CSS Save" at bounding box center [611, 54] width 1145 height 28
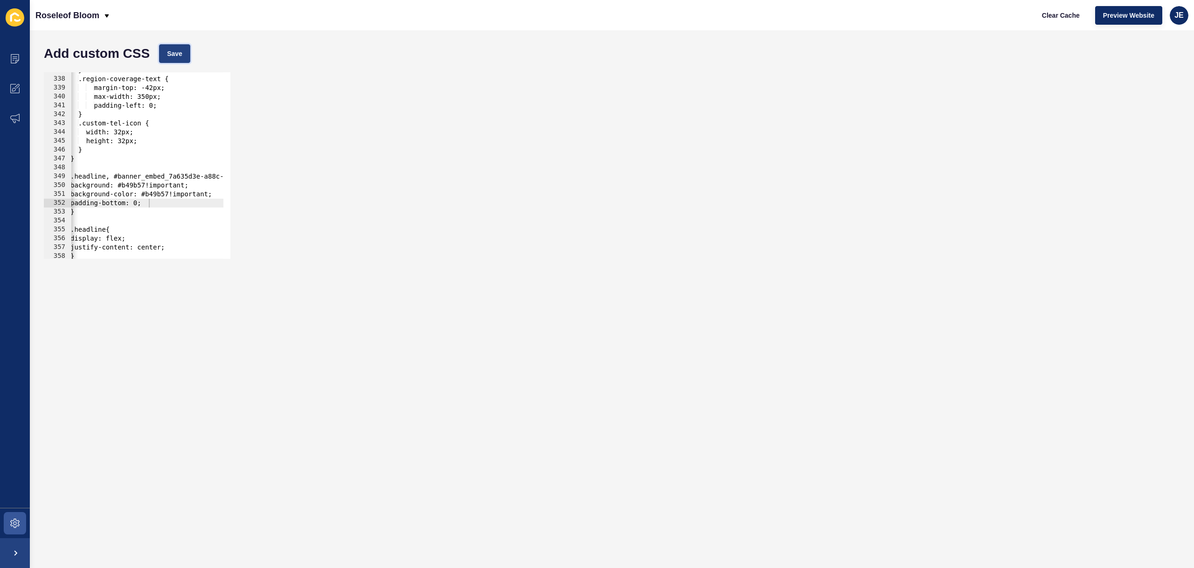
click at [171, 53] on span "Save" at bounding box center [174, 53] width 15 height 9
click at [1045, 16] on span "Clear Cache" at bounding box center [1061, 15] width 38 height 9
click at [166, 202] on div "} .region-coverage-text { margin-top: -42px; max-width: 350px; padding-left: 0;…" at bounding box center [262, 164] width 387 height 197
type textarea "d"
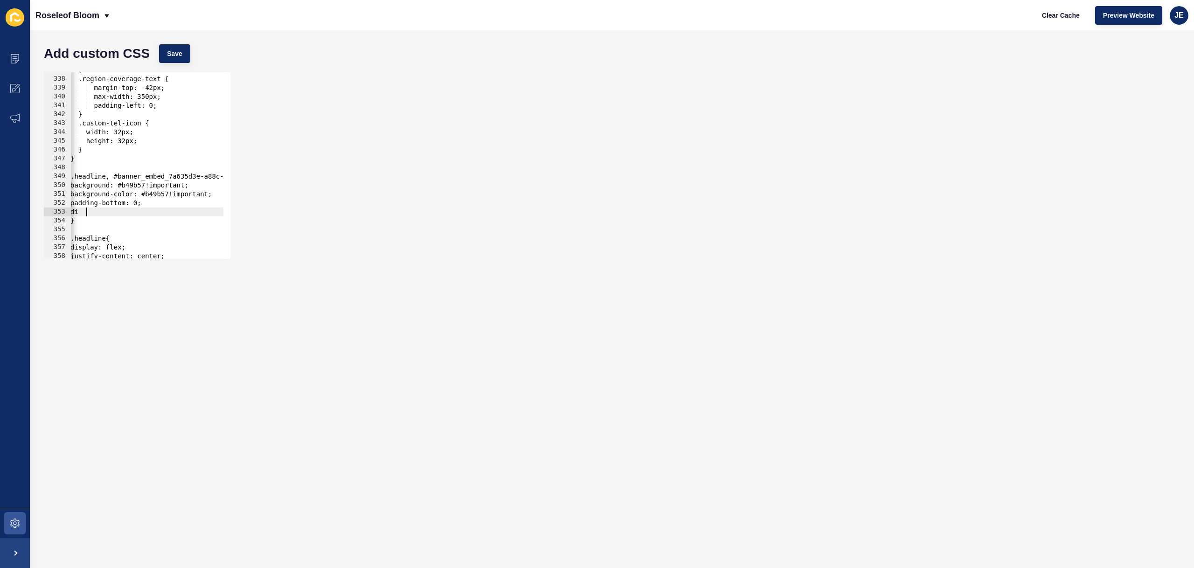
type textarea "d"
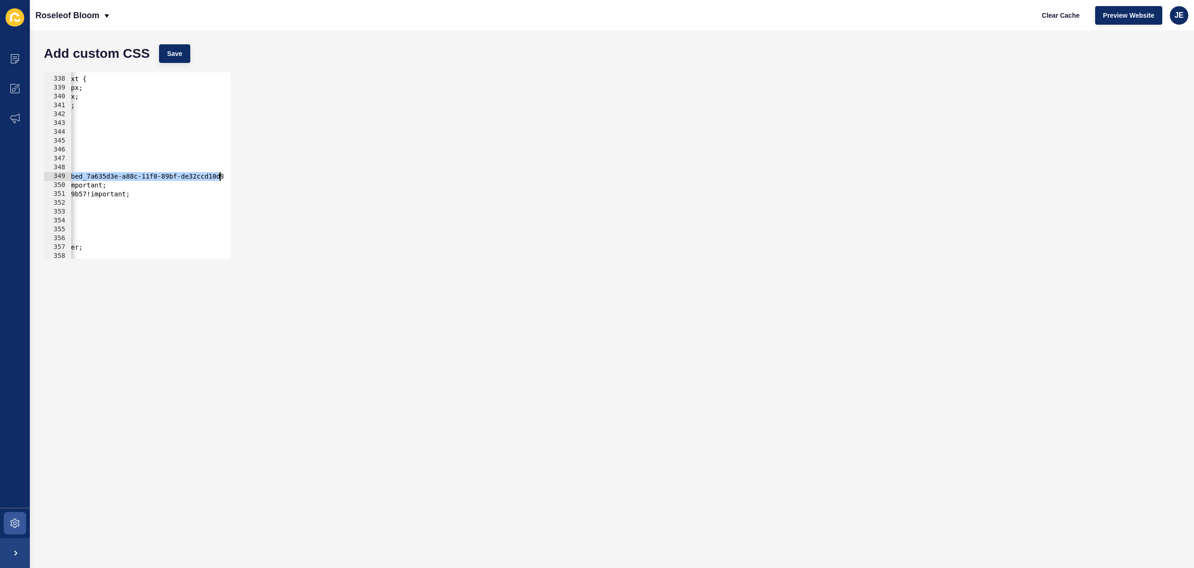
scroll to position [0, 97]
drag, startPoint x: 114, startPoint y: 177, endPoint x: 215, endPoint y: 176, distance: 100.7
click at [215, 176] on div "} .region-coverage-text { margin-top: -42px; max-width: 350px; padding-left: 0;…" at bounding box center [167, 164] width 387 height 197
type textarea ".headline, #banner_embed_7a635d3e-a88c-11f0-89bf-de32ccd10d91{"
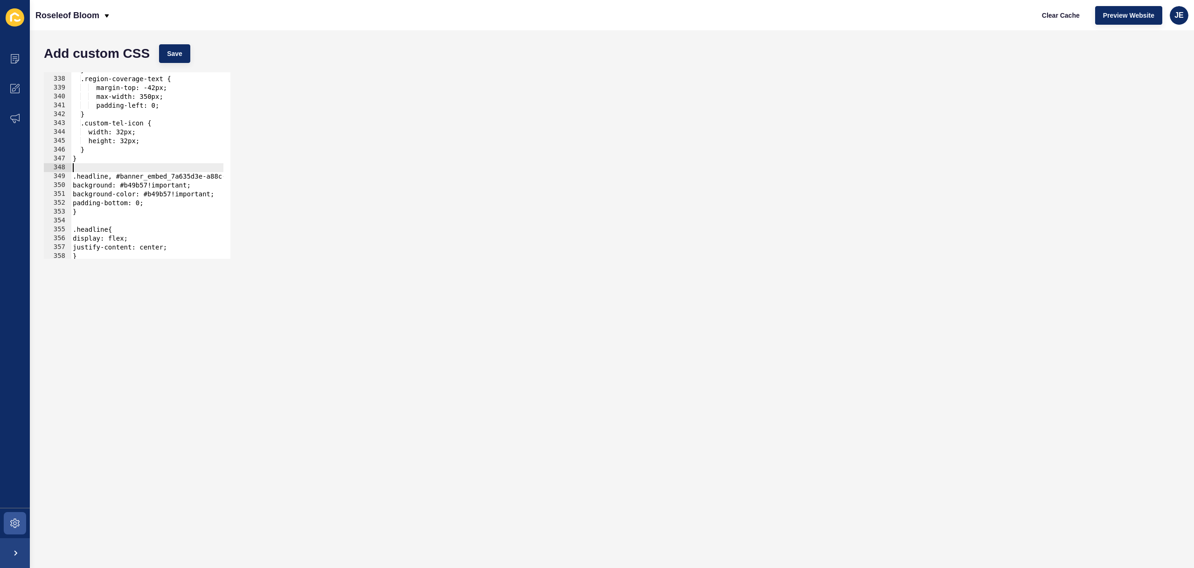
drag, startPoint x: 142, startPoint y: 166, endPoint x: 99, endPoint y: 167, distance: 43.4
click at [98, 167] on div "} .region-coverage-text { margin-top: -42px; max-width: 350px; padding-left: 0;…" at bounding box center [264, 164] width 387 height 197
paste textarea "#banner_embed_7a635d3e-a88c-11f0-89bf-de32ccd10d91"
type textarea "}"
type textarea "#banner_embed_7a635d3e-a88c-11f0-89bf-de32ccd10d91{"
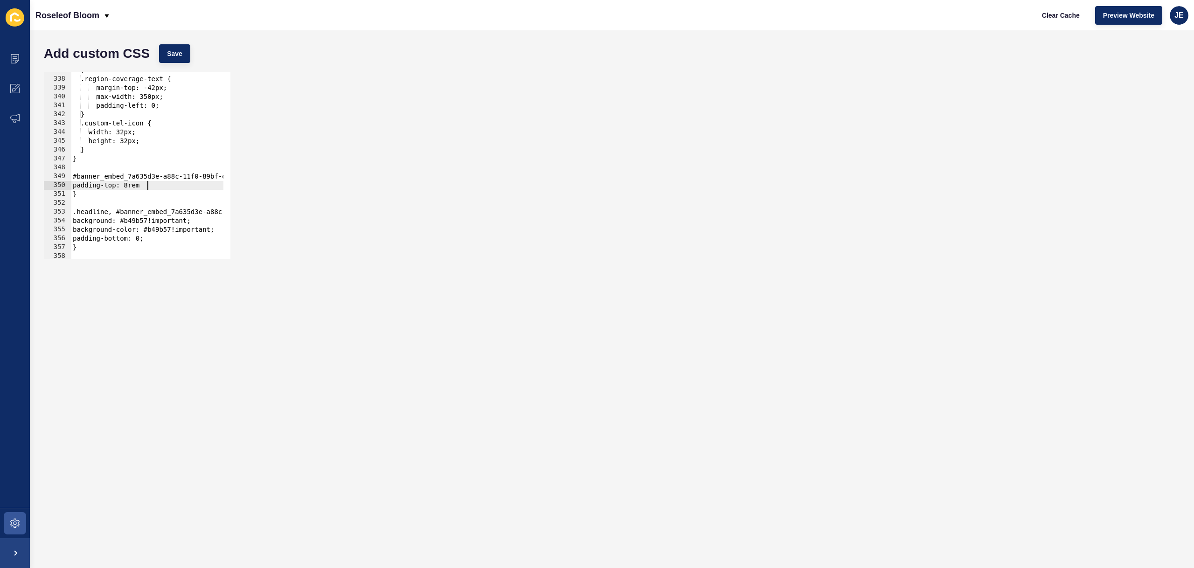
scroll to position [0, 5]
click at [174, 55] on span "Save" at bounding box center [174, 53] width 15 height 9
click at [1067, 25] on div "Clear Cache Preview Website JE" at bounding box center [1111, 15] width 162 height 26
click at [1068, 18] on span "Clear Cache" at bounding box center [1061, 15] width 38 height 9
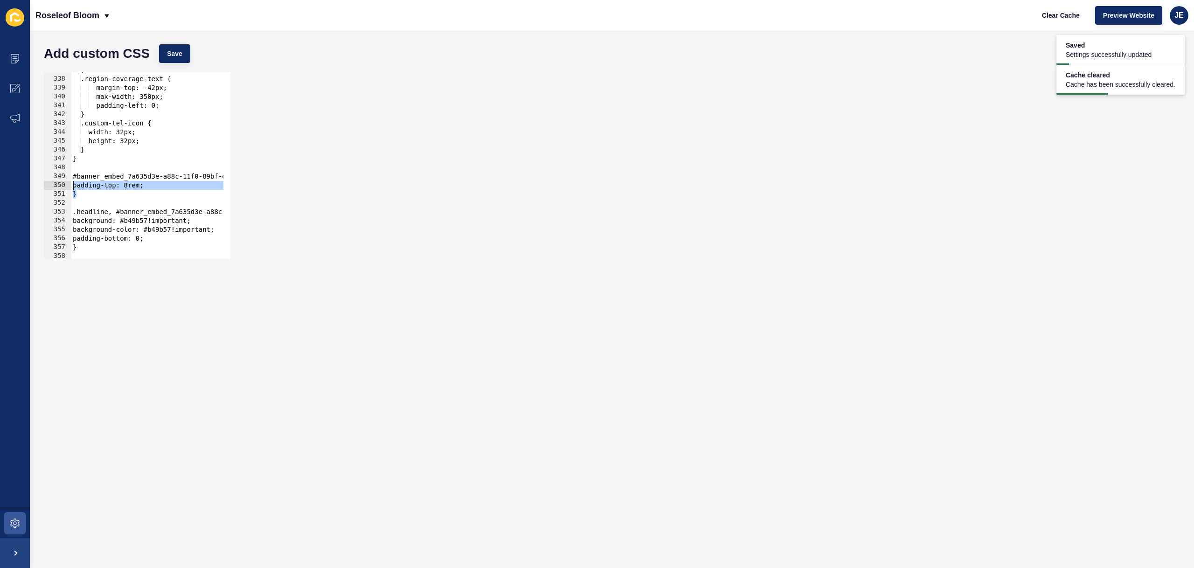
drag, startPoint x: 81, startPoint y: 194, endPoint x: 66, endPoint y: 175, distance: 23.9
click at [66, 175] on div "} 337 338 339 340 341 342 343 344 345 346 347 348 349 350 351 352 353 354 355 3…" at bounding box center [137, 165] width 187 height 187
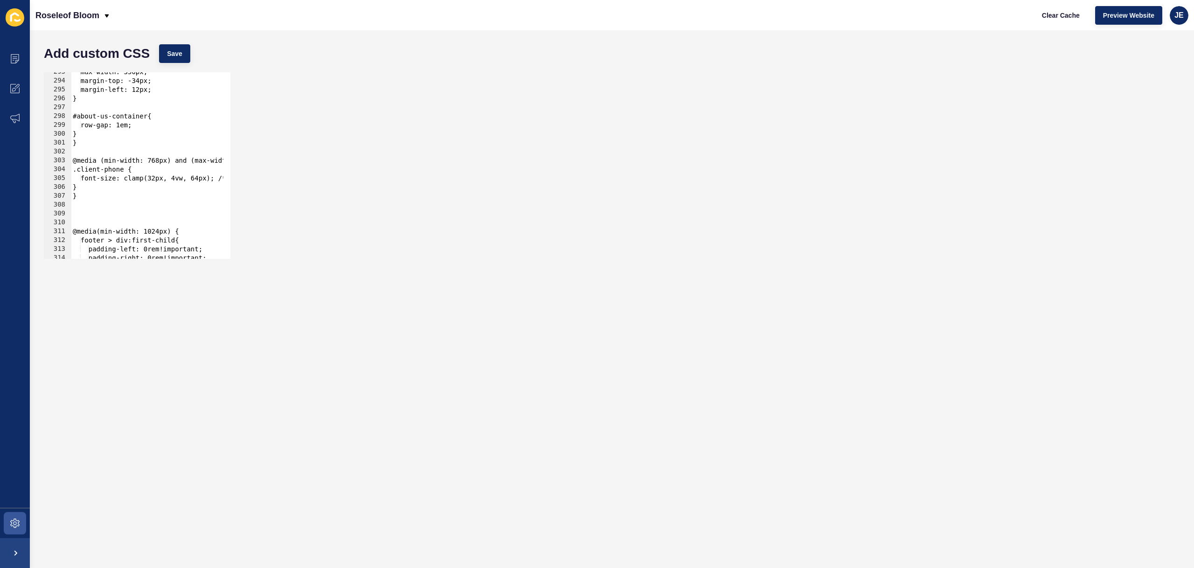
scroll to position [2536, 0]
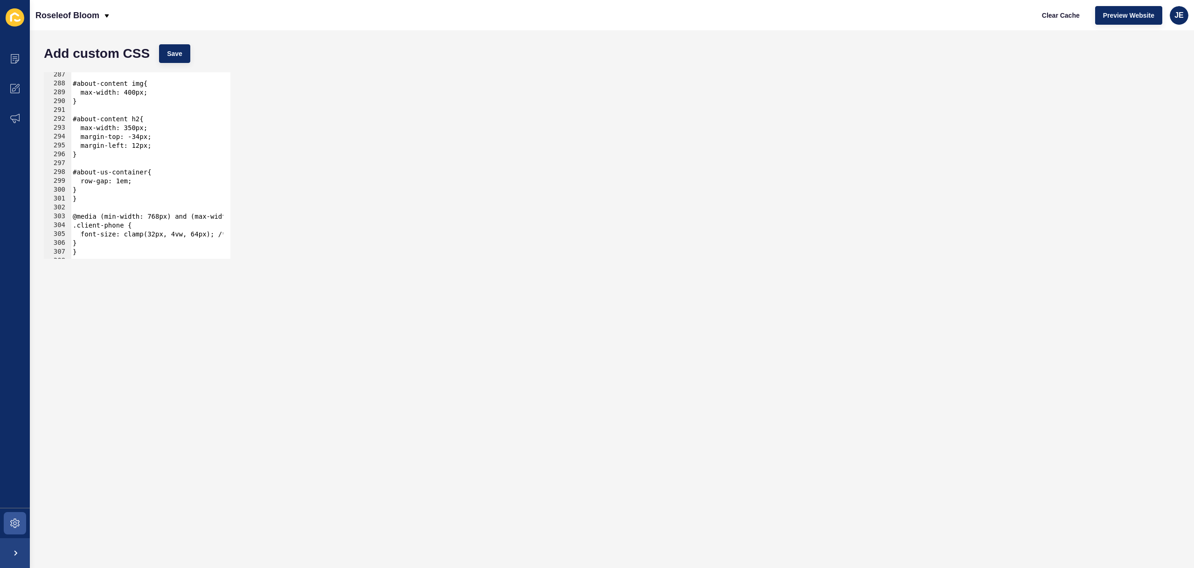
click at [99, 194] on div "#about-content img{ max-width: 400px; } #about-content h2{ max-width: 350px; ma…" at bounding box center [264, 168] width 387 height 197
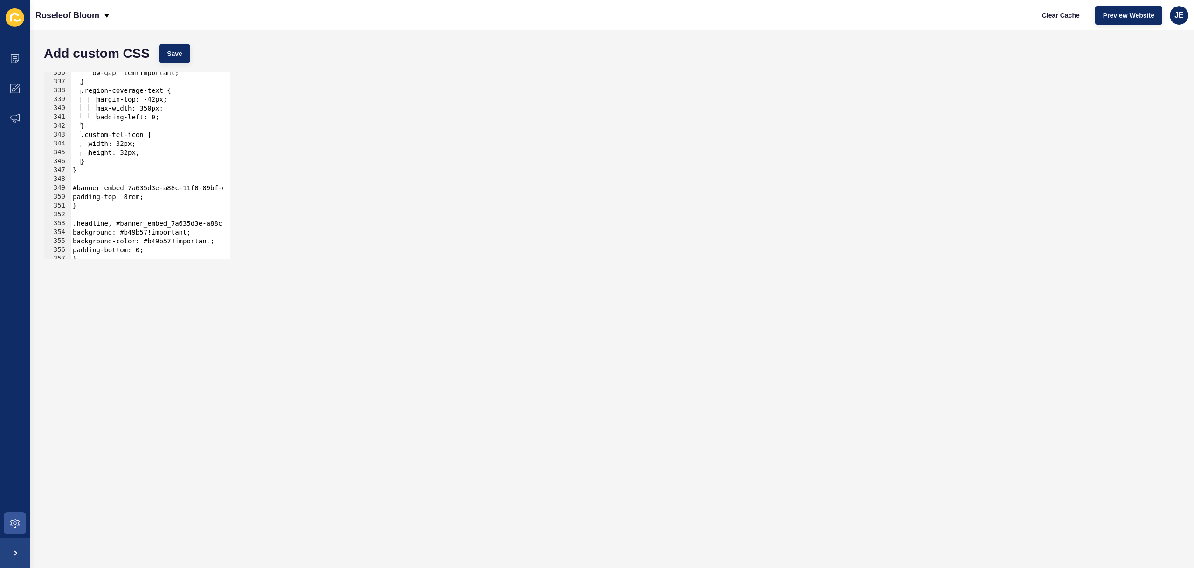
scroll to position [3028, 0]
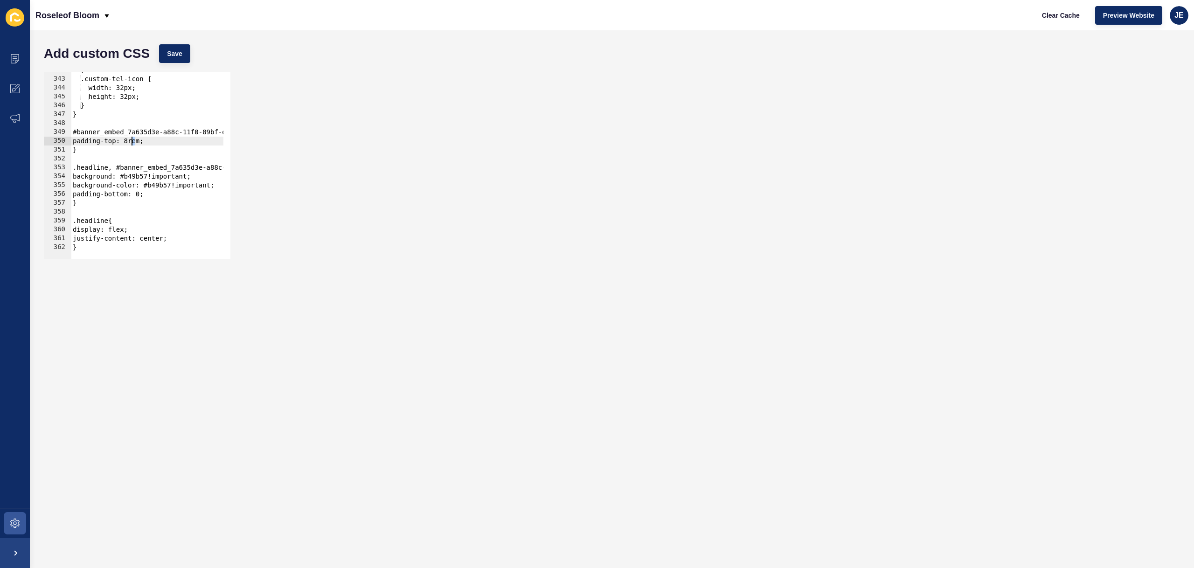
click at [133, 141] on div "} .custom-tel-icon { width: 32px; height: 32px; } } #banner_embed_7a635d3e-a88c…" at bounding box center [264, 164] width 387 height 197
click at [173, 62] on button "Save" at bounding box center [174, 53] width 31 height 19
click at [137, 154] on div "} .custom-tel-icon { width: 32px; height: 32px; } } #banner_embed_7a635d3e-a88c…" at bounding box center [264, 164] width 387 height 197
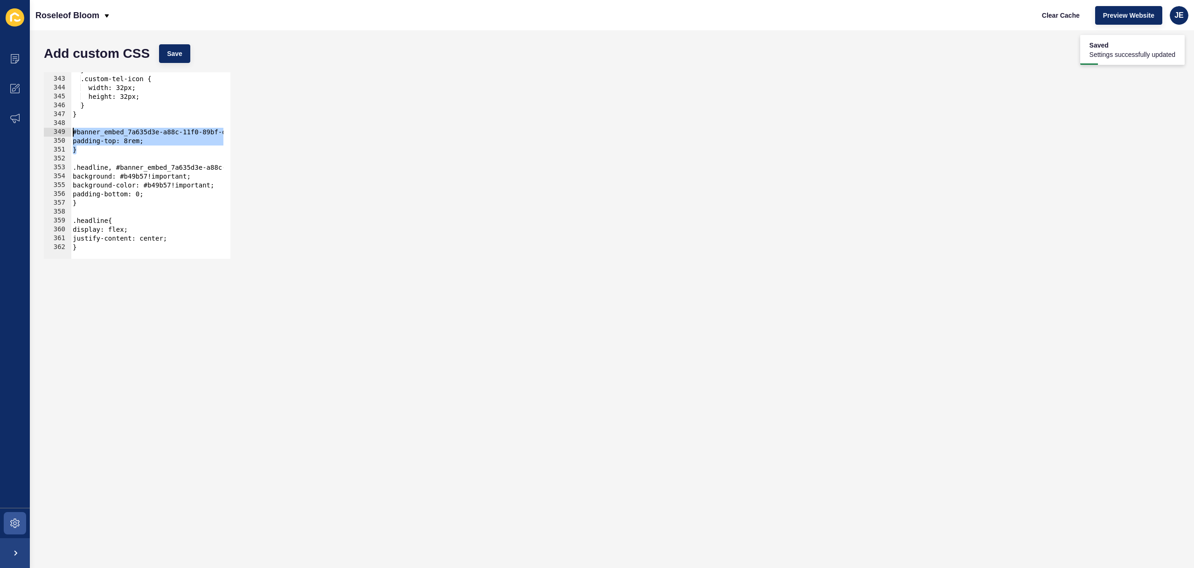
drag, startPoint x: 102, startPoint y: 151, endPoint x: 62, endPoint y: 132, distance: 44.0
click at [62, 132] on div "padding-top: 8rem; 342 343 344 345 346 347 348 349 350 351 352 353 354 355 356 …" at bounding box center [137, 165] width 187 height 187
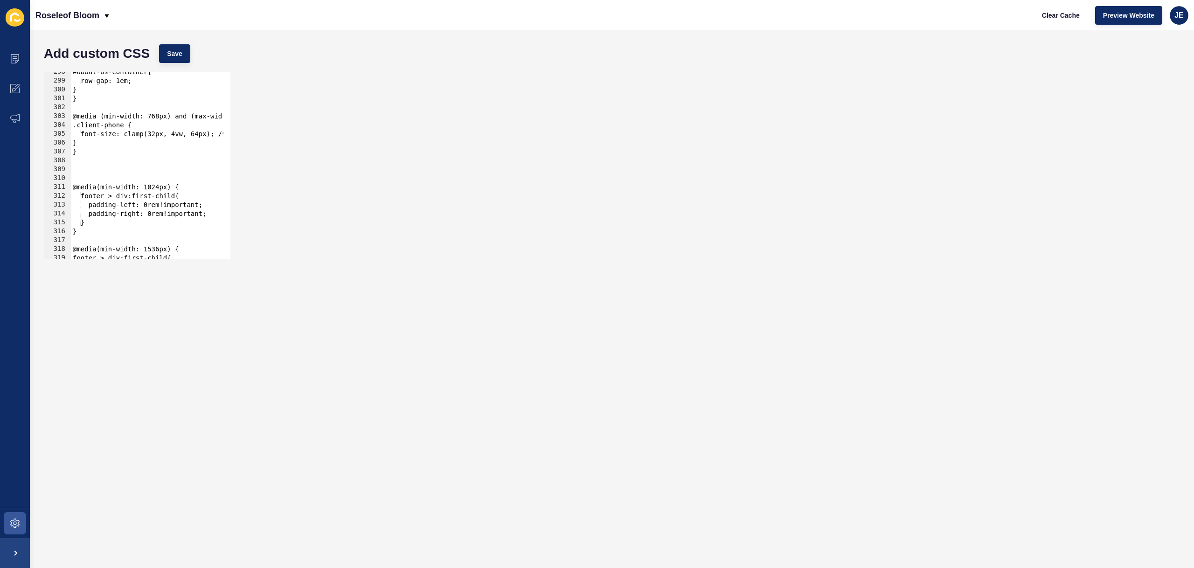
scroll to position [2496, 0]
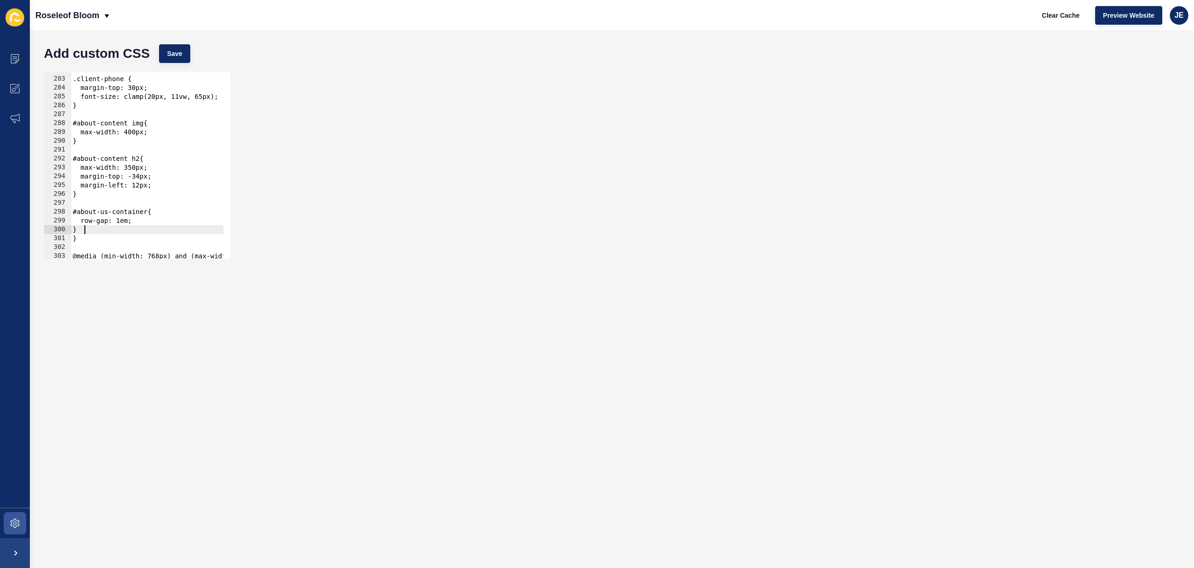
click at [99, 228] on div ".client-phone { margin-top: 30px; font-size: clamp(20px, 11vw, 65px); } #about-…" at bounding box center [264, 164] width 387 height 197
type textarea "}"
paste textarea "}"
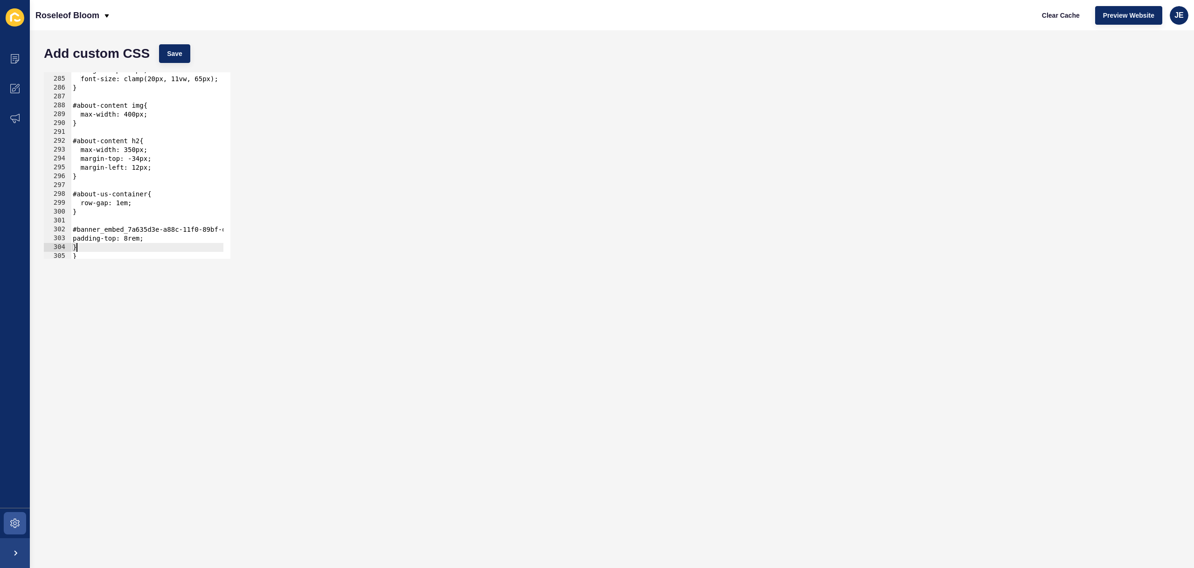
click at [82, 229] on div "margin-top: 30px; font-size: clamp(20px, 11vw, 65px); } #about-content img{ max…" at bounding box center [264, 164] width 387 height 197
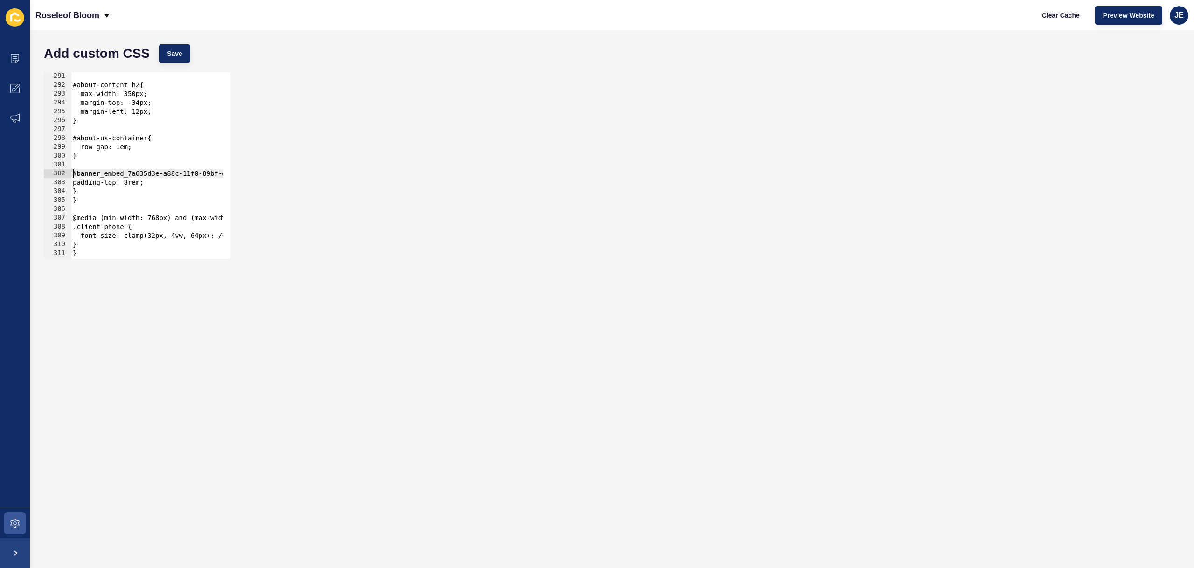
scroll to position [2570, 0]
drag, startPoint x: 85, startPoint y: 190, endPoint x: 72, endPoint y: 177, distance: 18.5
click at [72, 177] on div "#about-content h2{ max-width: 350px; margin-top: -34px; margin-left: 12px; } #a…" at bounding box center [264, 170] width 387 height 197
click at [145, 185] on div "#about-content h2{ max-width: 350px; margin-top: -34px; margin-left: 12px; } #a…" at bounding box center [264, 170] width 387 height 197
click at [141, 183] on div "#about-content h2{ max-width: 350px; margin-top: -34px; margin-left: 12px; } #a…" at bounding box center [264, 170] width 387 height 197
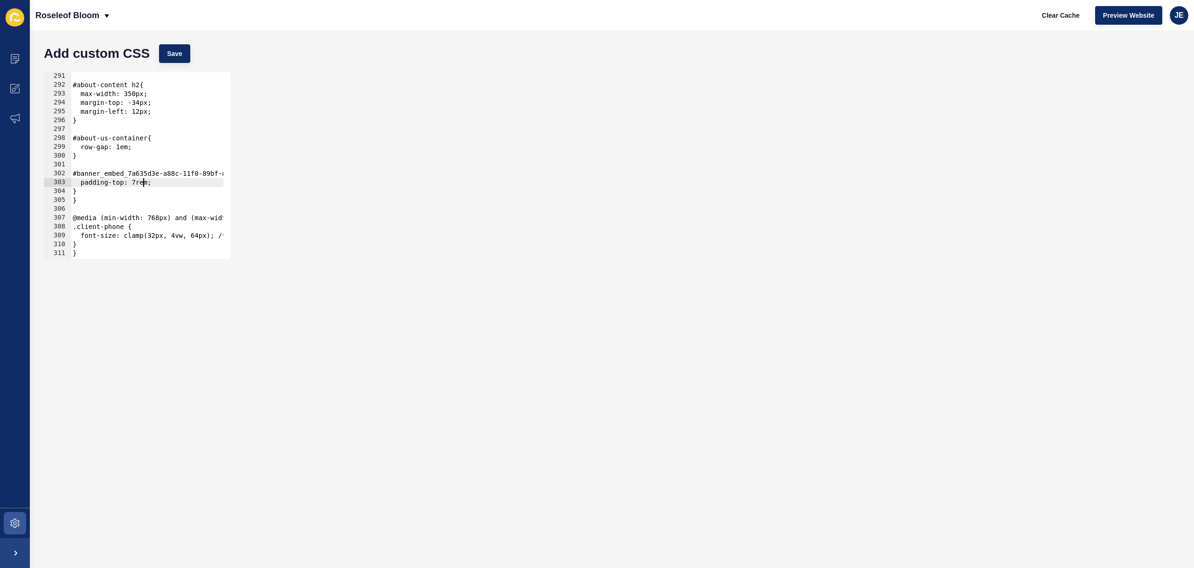
scroll to position [0, 5]
click at [178, 55] on span "Save" at bounding box center [174, 53] width 15 height 9
click at [1061, 16] on span "Clear Cache" at bounding box center [1061, 15] width 38 height 9
click at [1048, 21] on button "Clear Cache" at bounding box center [1061, 15] width 54 height 19
click at [105, 191] on div "#about-content h2{ max-width: 350px; margin-top: -34px; margin-left: 12px; } #a…" at bounding box center [264, 170] width 387 height 197
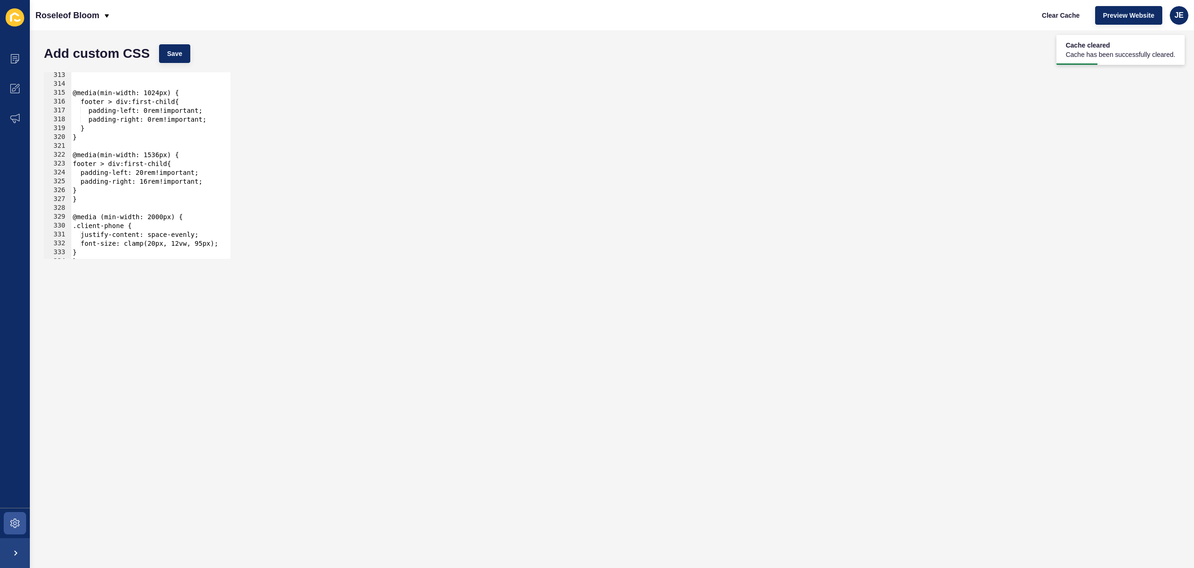
scroll to position [2822, 0]
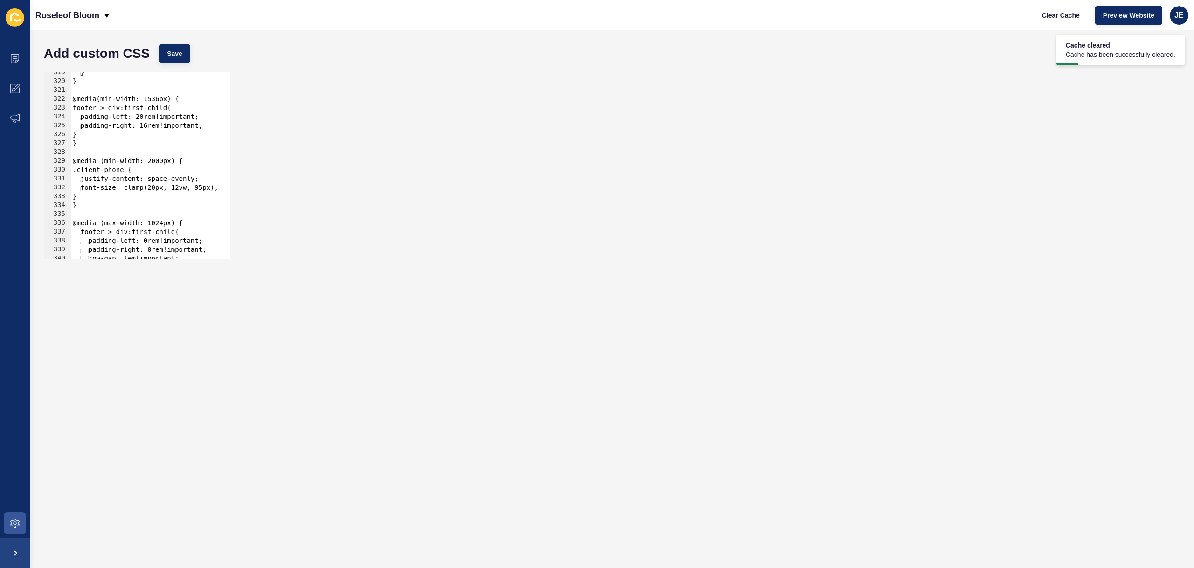
click at [169, 65] on div "Add custom CSS Save" at bounding box center [611, 54] width 1145 height 28
click at [174, 58] on span "Save" at bounding box center [174, 53] width 15 height 9
click at [1048, 20] on span "Clear Cache" at bounding box center [1061, 15] width 38 height 9
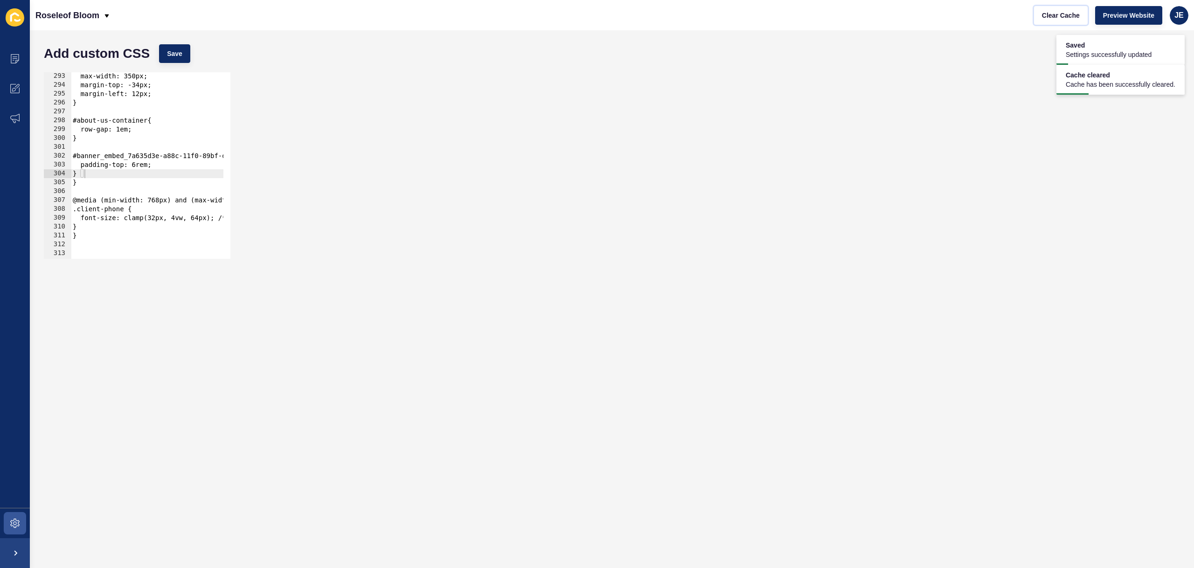
scroll to position [2532, 0]
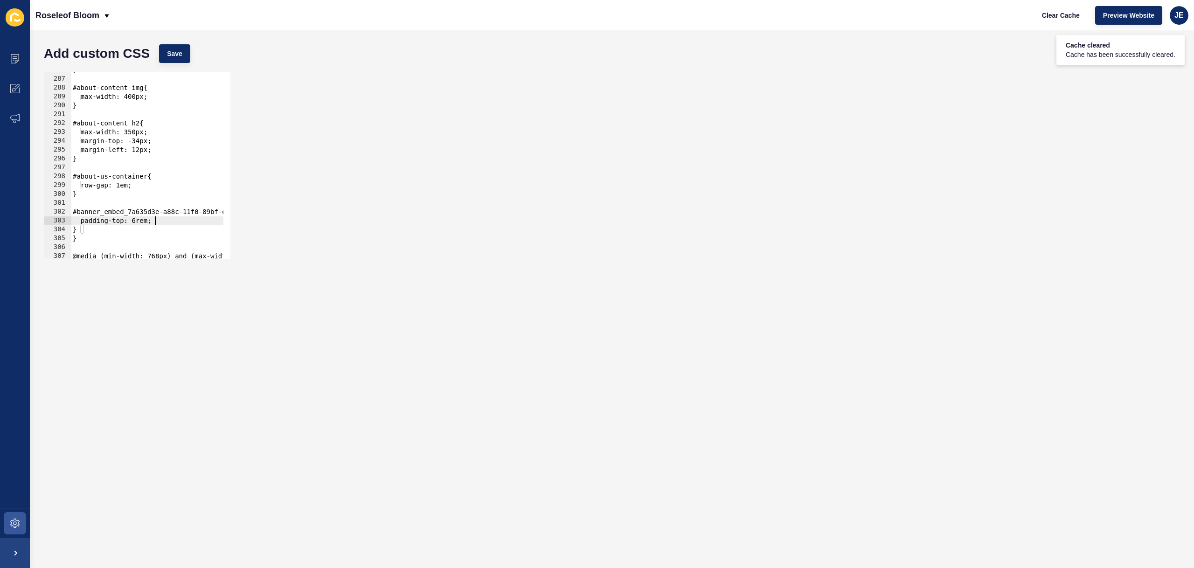
click at [156, 218] on div "} #about-content img{ max-width: 400px; } #about-content h2{ max-width: 350px; …" at bounding box center [264, 164] width 387 height 197
type textarea "padding-top: 6rem!important;"
click at [184, 56] on button "Save" at bounding box center [174, 53] width 31 height 19
click at [1047, 8] on button "Clear Cache" at bounding box center [1061, 15] width 54 height 19
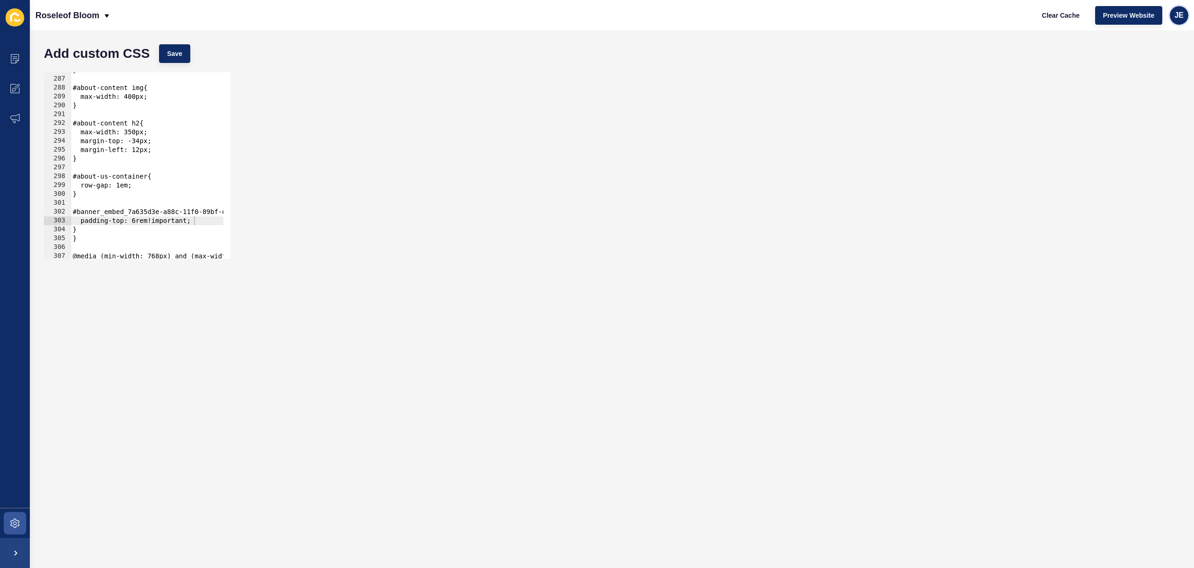
click at [1180, 17] on span "JE" at bounding box center [1178, 15] width 9 height 9
click at [1157, 76] on link "Logout" at bounding box center [1157, 78] width 69 height 21
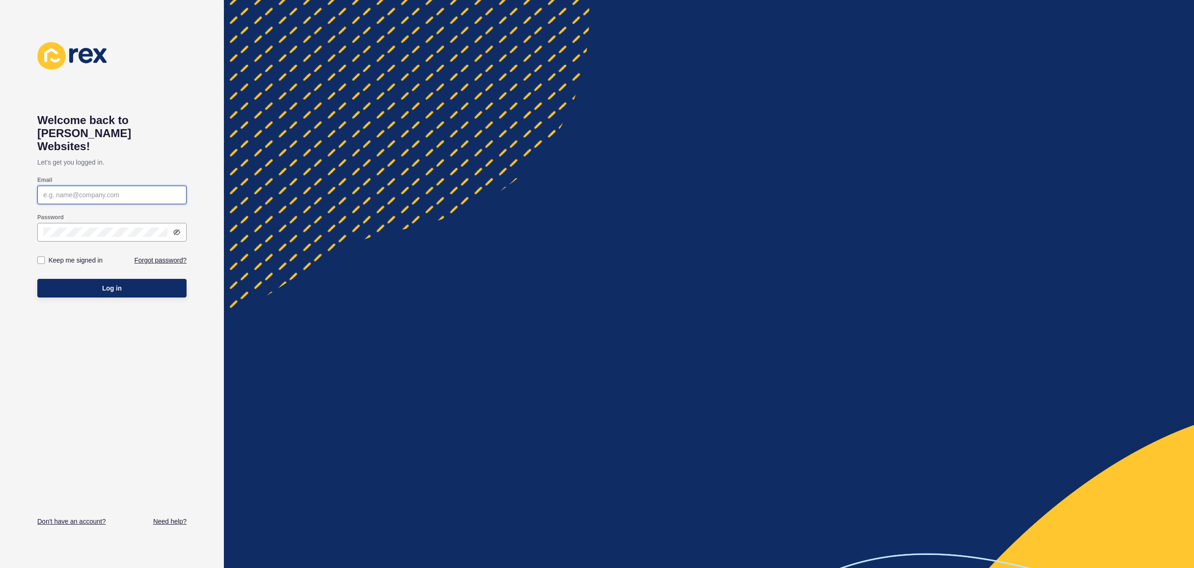
type input "[EMAIL_ADDRESS][PERSON_NAME][DOMAIN_NAME]"
click at [139, 279] on button "Log in" at bounding box center [111, 288] width 149 height 19
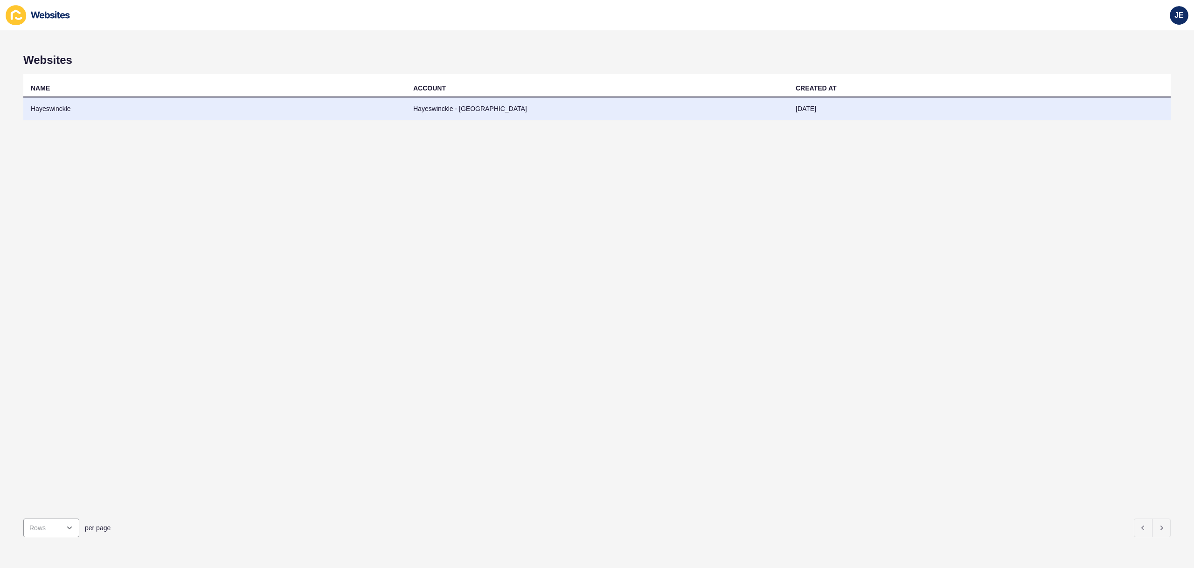
click at [402, 105] on td "Hayeswinckle" at bounding box center [214, 108] width 382 height 23
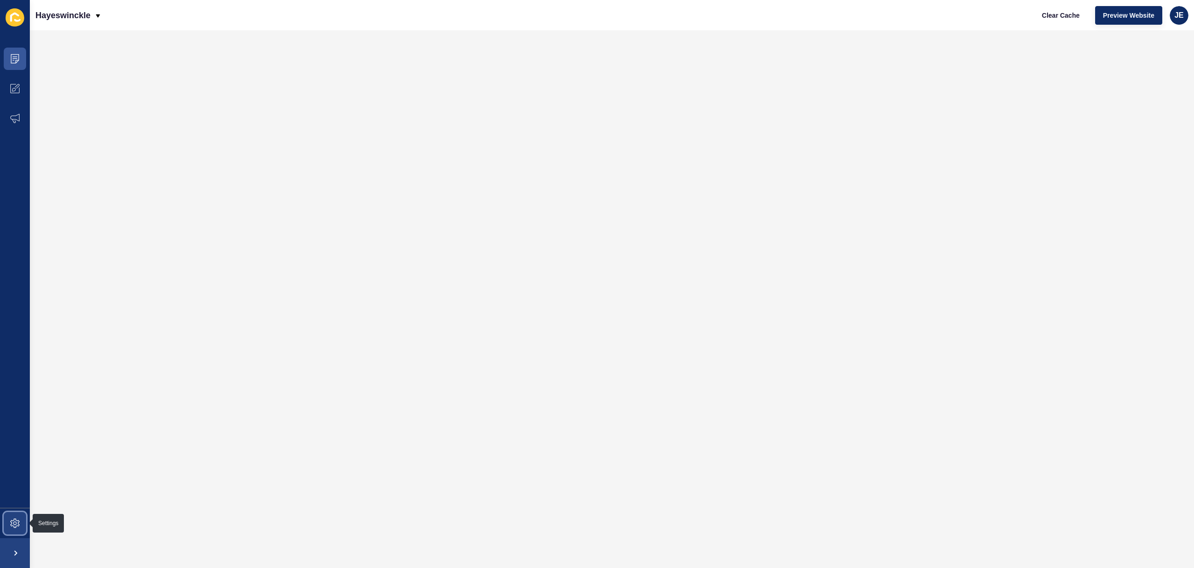
click at [4, 525] on span at bounding box center [15, 523] width 30 height 30
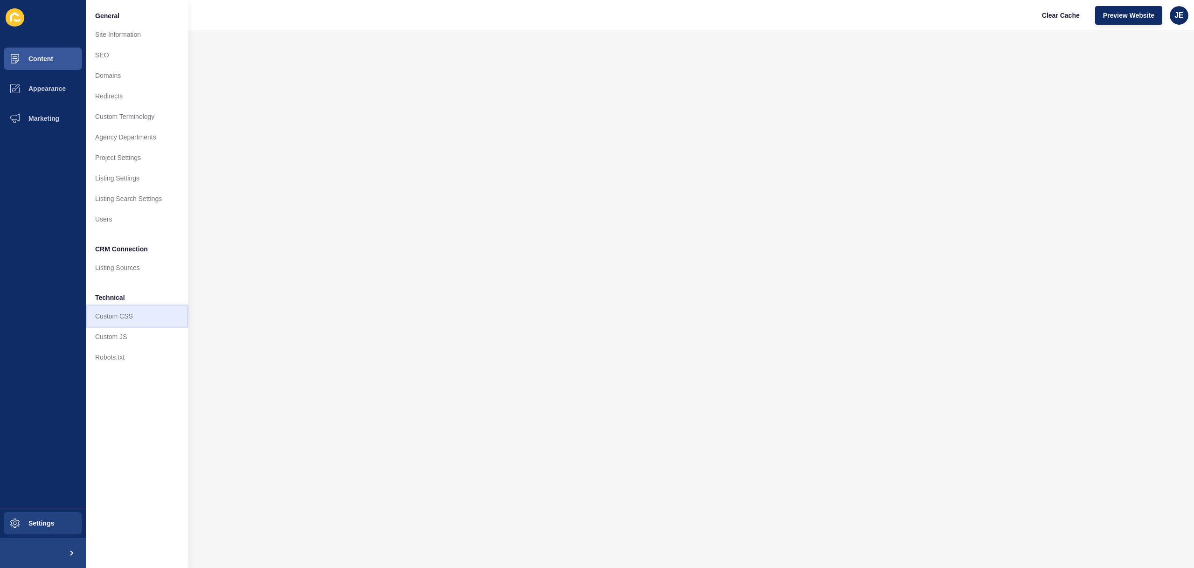
click at [107, 316] on link "Custom CSS" at bounding box center [137, 316] width 103 height 21
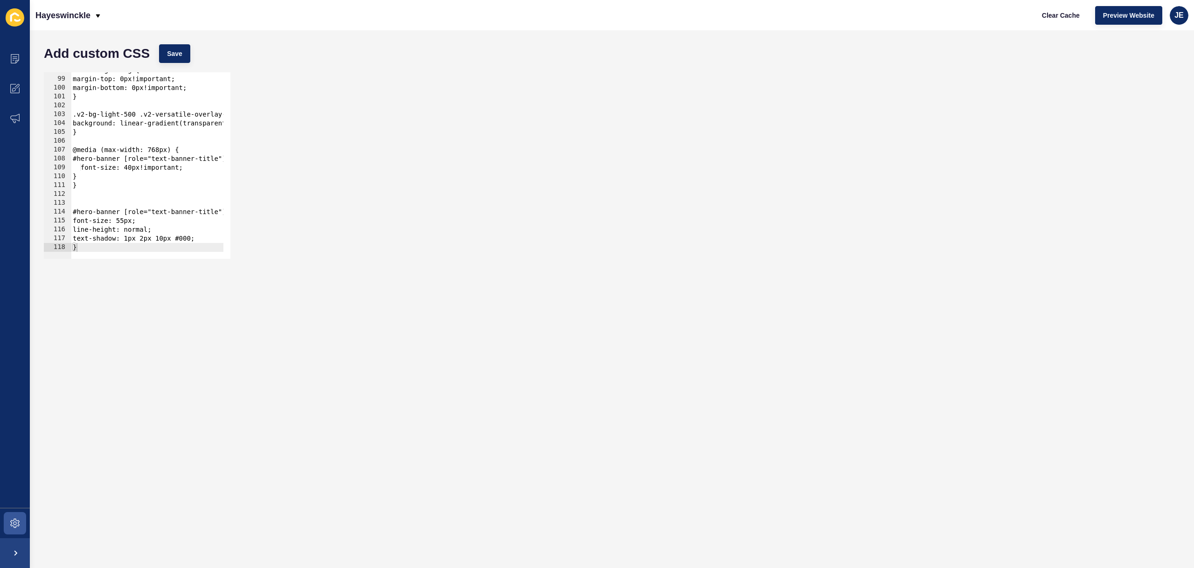
scroll to position [866, 0]
click at [129, 221] on div ".RMA-widget img { margin-top: 0px!important; margin-bottom: 0px!important; } .v…" at bounding box center [184, 164] width 227 height 197
click at [133, 168] on div ".RMA-widget img { margin-top: 0px!important; margin-bottom: 0px!important; } .v…" at bounding box center [184, 164] width 227 height 197
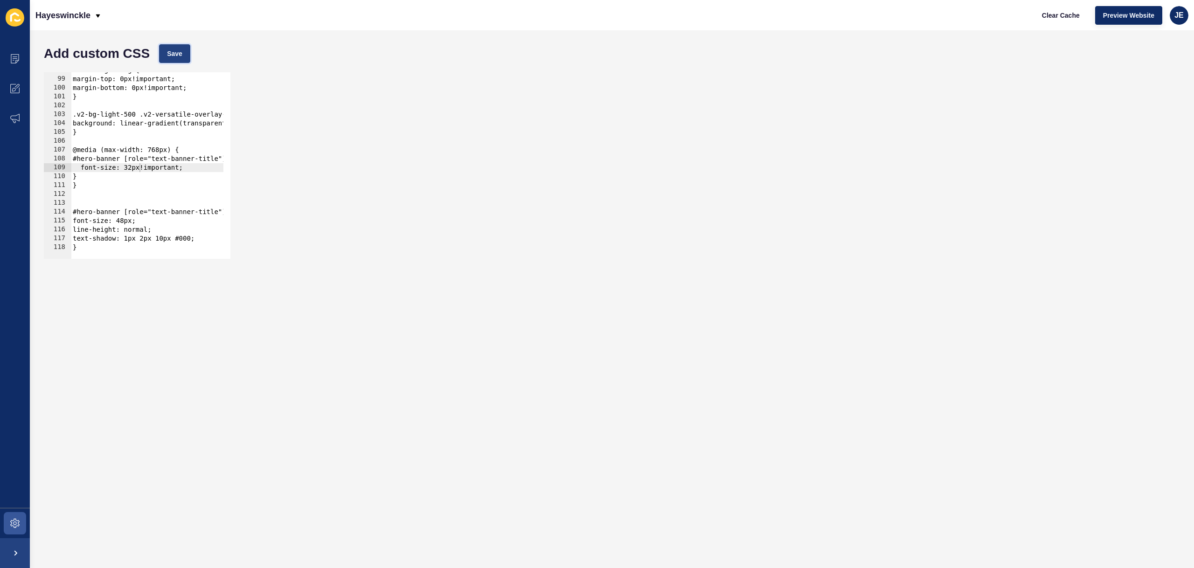
click at [188, 55] on button "Save" at bounding box center [174, 53] width 31 height 19
click at [1038, 16] on button "Clear Cache" at bounding box center [1061, 15] width 54 height 19
click at [1127, 15] on span "Preview Website" at bounding box center [1128, 15] width 51 height 9
click at [159, 147] on div ".RMA-widget img { margin-top: 0px!important; margin-bottom: 0px!important; } .v…" at bounding box center [184, 164] width 227 height 197
click at [128, 223] on div ".RMA-widget img { margin-top: 0px!important; margin-bottom: 0px!important; } .v…" at bounding box center [184, 164] width 227 height 197
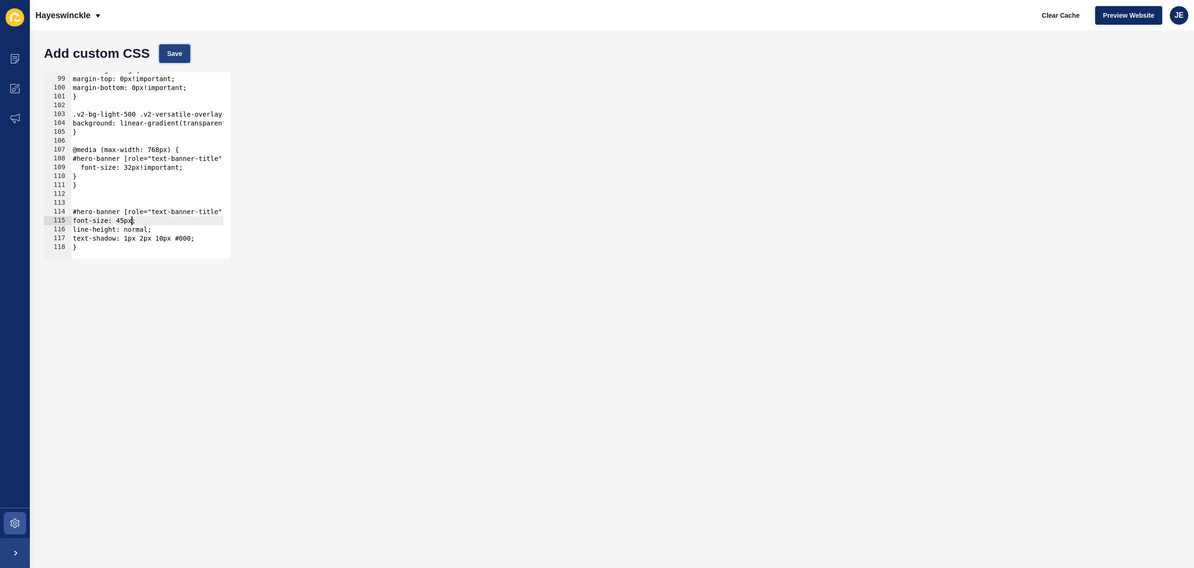
click at [175, 50] on span "Save" at bounding box center [174, 53] width 15 height 9
click at [1079, 21] on button "Clear Cache" at bounding box center [1061, 15] width 54 height 19
click at [171, 238] on div ".RMA-widget img { margin-top: 0px!important; margin-bottom: 0px!important; } .v…" at bounding box center [184, 164] width 227 height 197
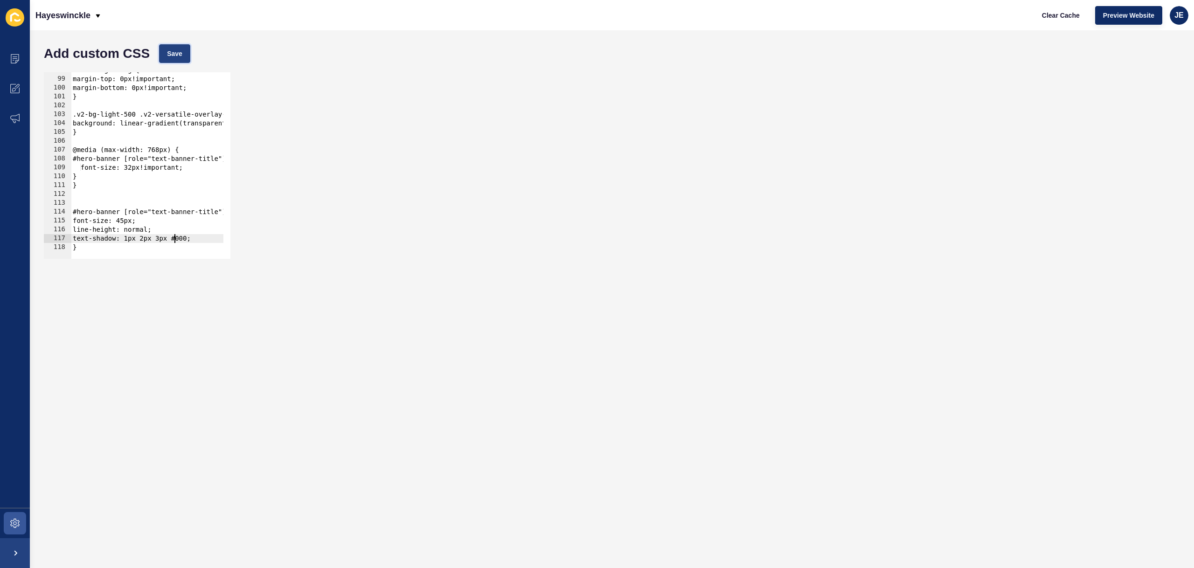
click at [187, 51] on button "Save" at bounding box center [174, 53] width 31 height 19
click at [1074, 22] on button "Clear Cache" at bounding box center [1061, 15] width 54 height 19
click at [163, 237] on div ".RMA-widget img { margin-top: 0px!important; margin-bottom: 0px!important; } .v…" at bounding box center [184, 164] width 227 height 197
click at [173, 53] on span "Save" at bounding box center [174, 53] width 15 height 9
drag, startPoint x: 165, startPoint y: 239, endPoint x: 168, endPoint y: 230, distance: 9.4
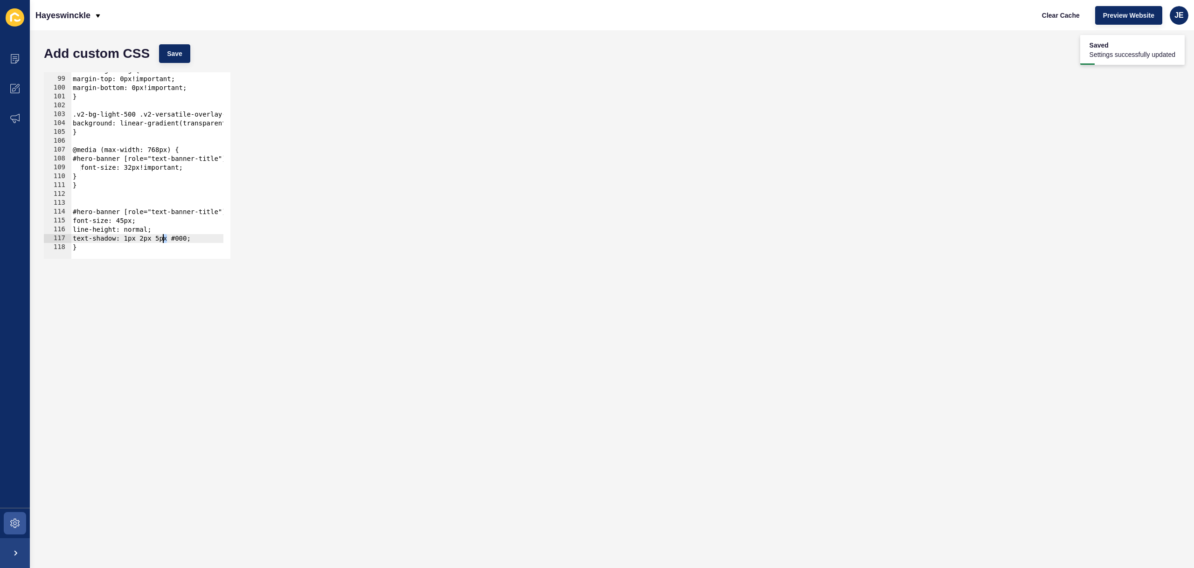
click at [164, 239] on div ".RMA-widget img { margin-top: 0px!important; margin-bottom: 0px!important; } .v…" at bounding box center [184, 164] width 227 height 197
click at [168, 52] on span "Save" at bounding box center [174, 53] width 15 height 9
click at [1053, 20] on button "Clear Cache" at bounding box center [1061, 15] width 54 height 19
click at [164, 239] on div ".RMA-widget img { margin-top: 0px!important; margin-bottom: 0px!important; } .v…" at bounding box center [184, 164] width 227 height 197
click at [152, 222] on div ".RMA-widget img { margin-top: 0px!important; margin-bottom: 0px!important; } .v…" at bounding box center [184, 164] width 227 height 197
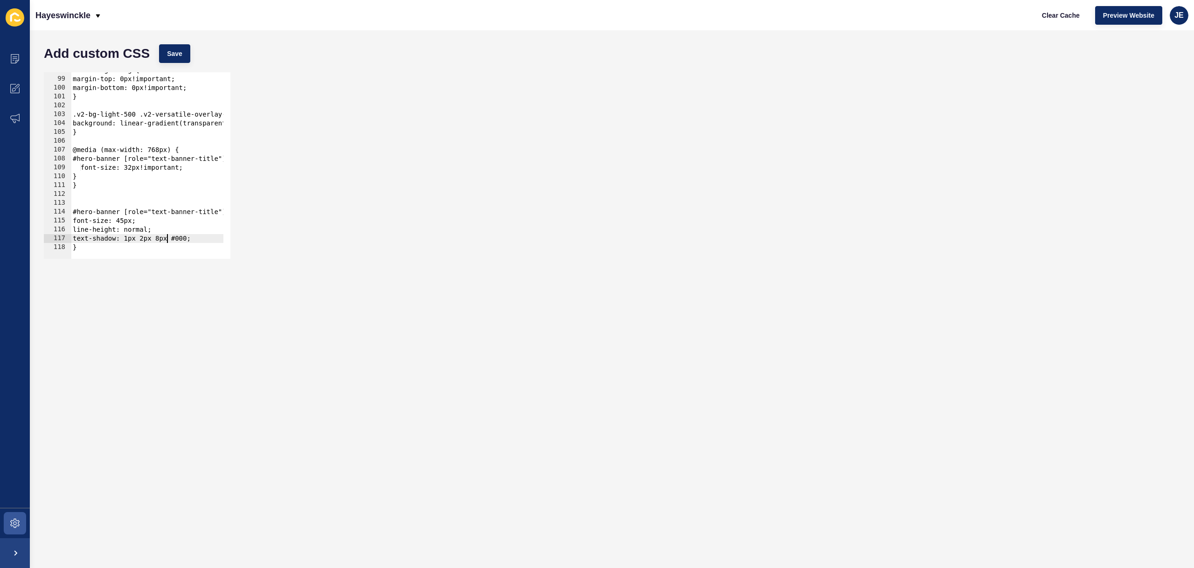
type textarea "font-size: 45px;"
type textarea "width: 100%;"
click at [178, 46] on button "Save" at bounding box center [174, 53] width 31 height 19
click at [579, 147] on div "width: 100%; 98 99 100 101 102 103 104 105 106 107 108 109 110 111 112 113 114 …" at bounding box center [611, 166] width 1145 height 196
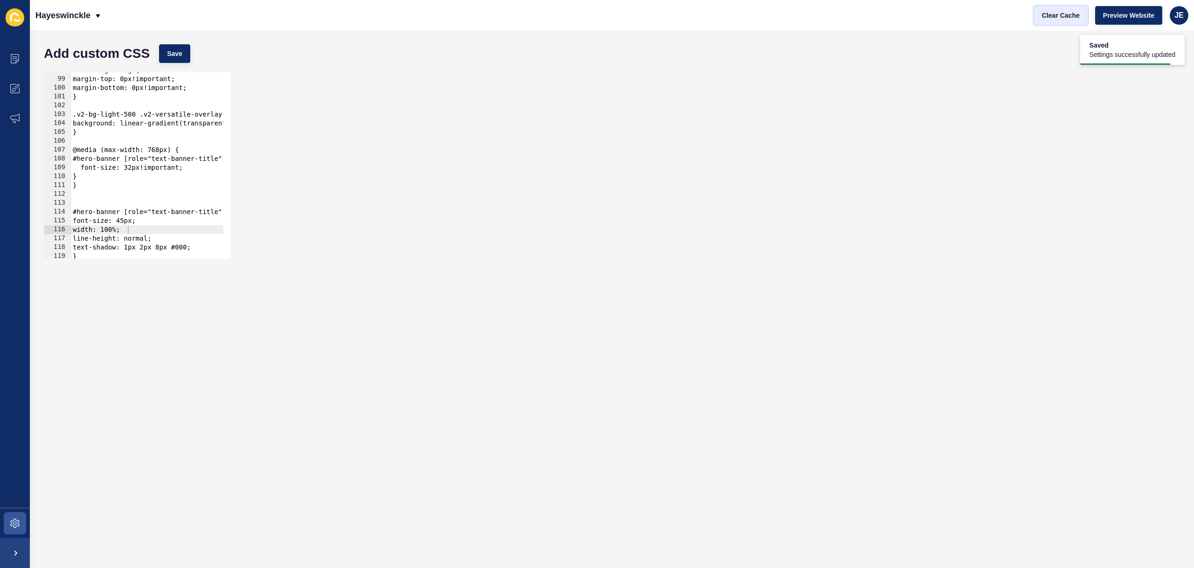
click at [1075, 21] on button "Clear Cache" at bounding box center [1061, 15] width 54 height 19
